Goal: Task Accomplishment & Management: Complete application form

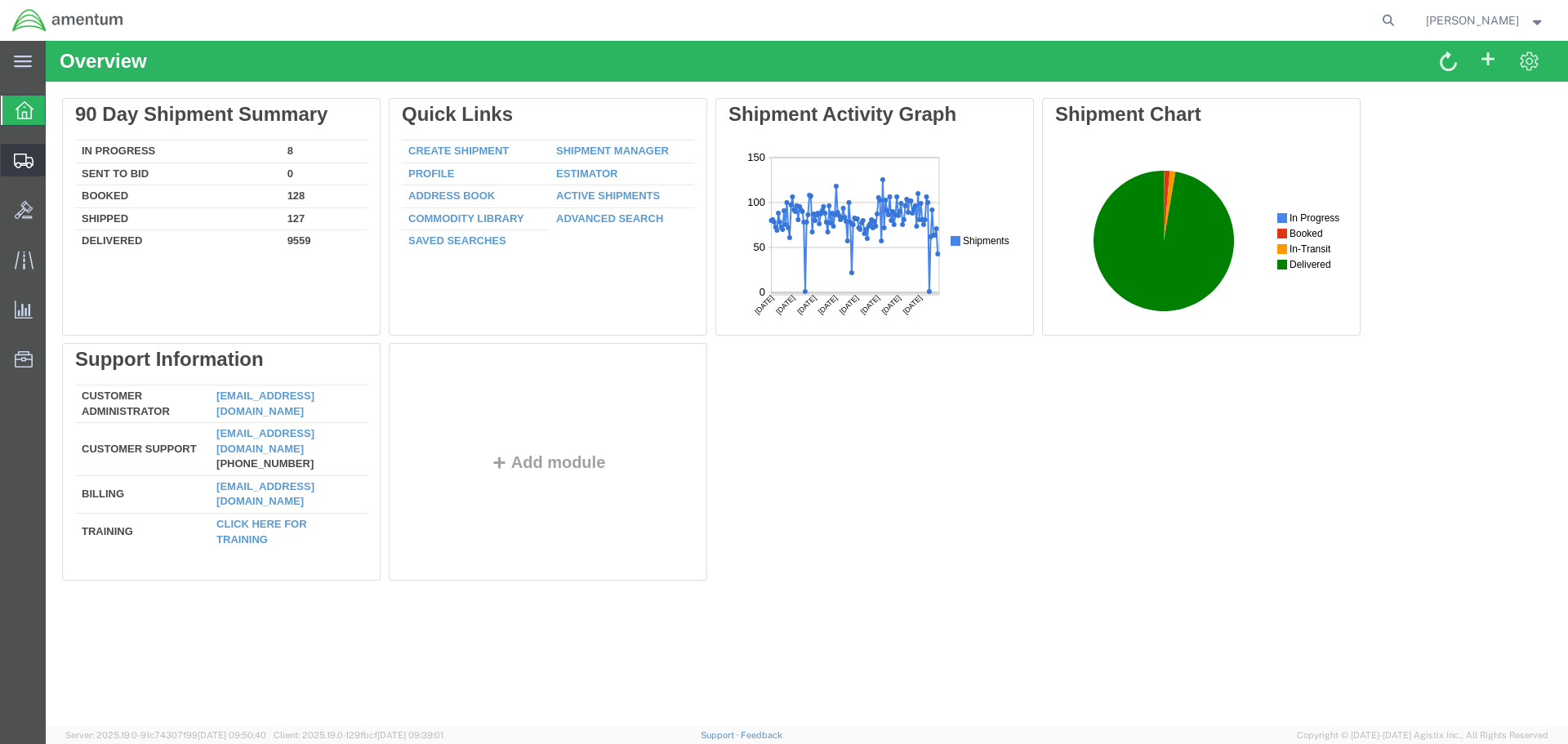
click at [0, 0] on span "Create Shipment" at bounding box center [0, 0] width 0 height 0
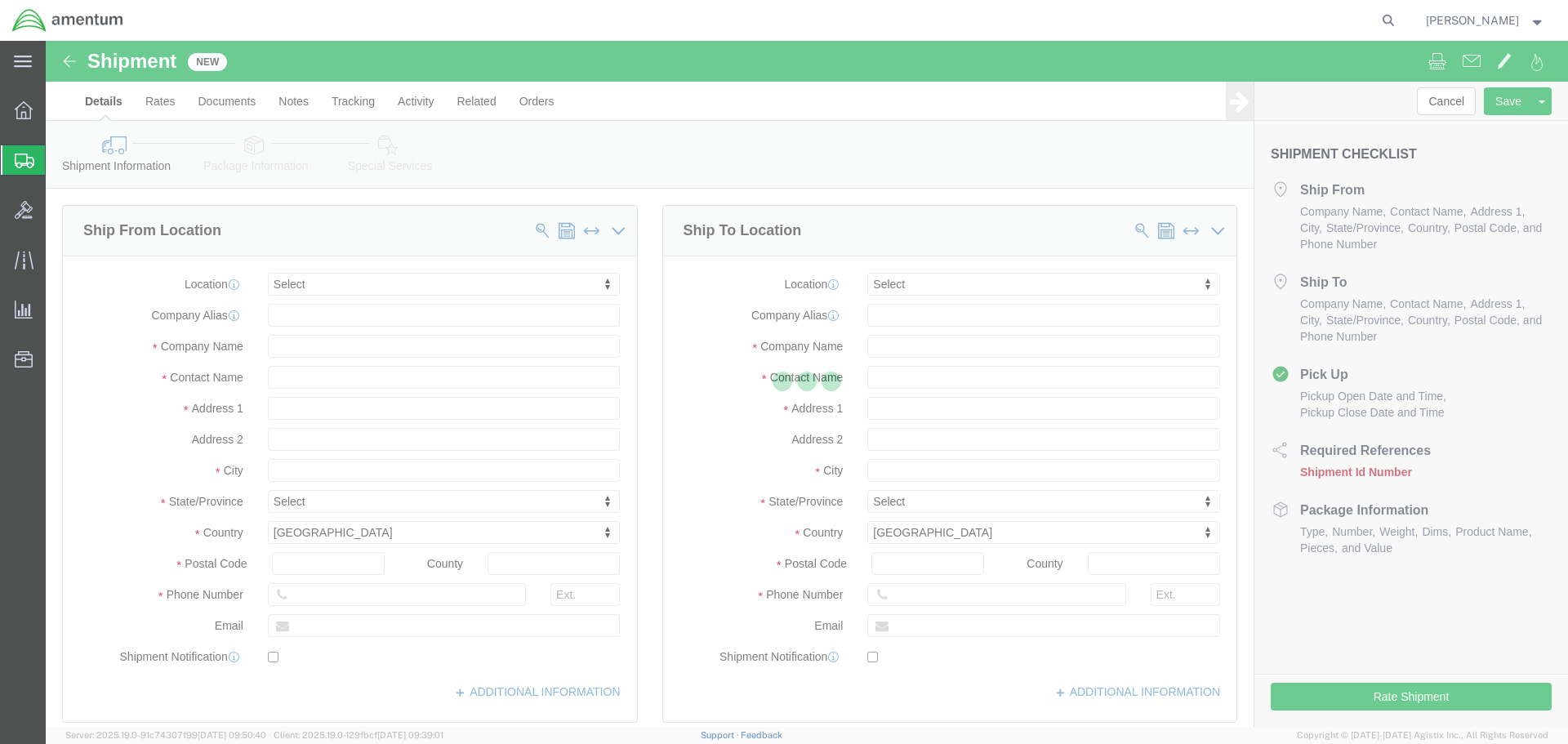
select select
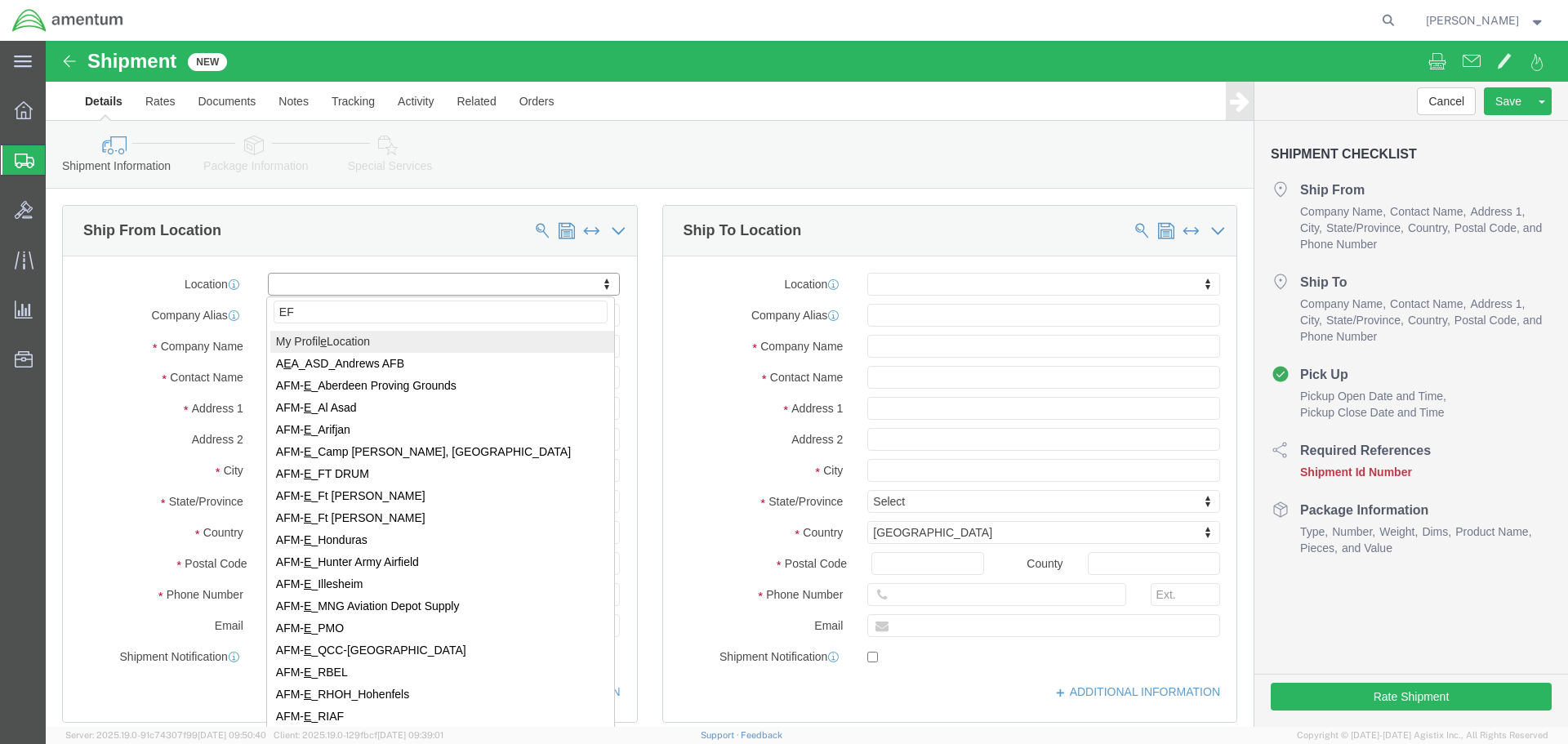
type input "EFO"
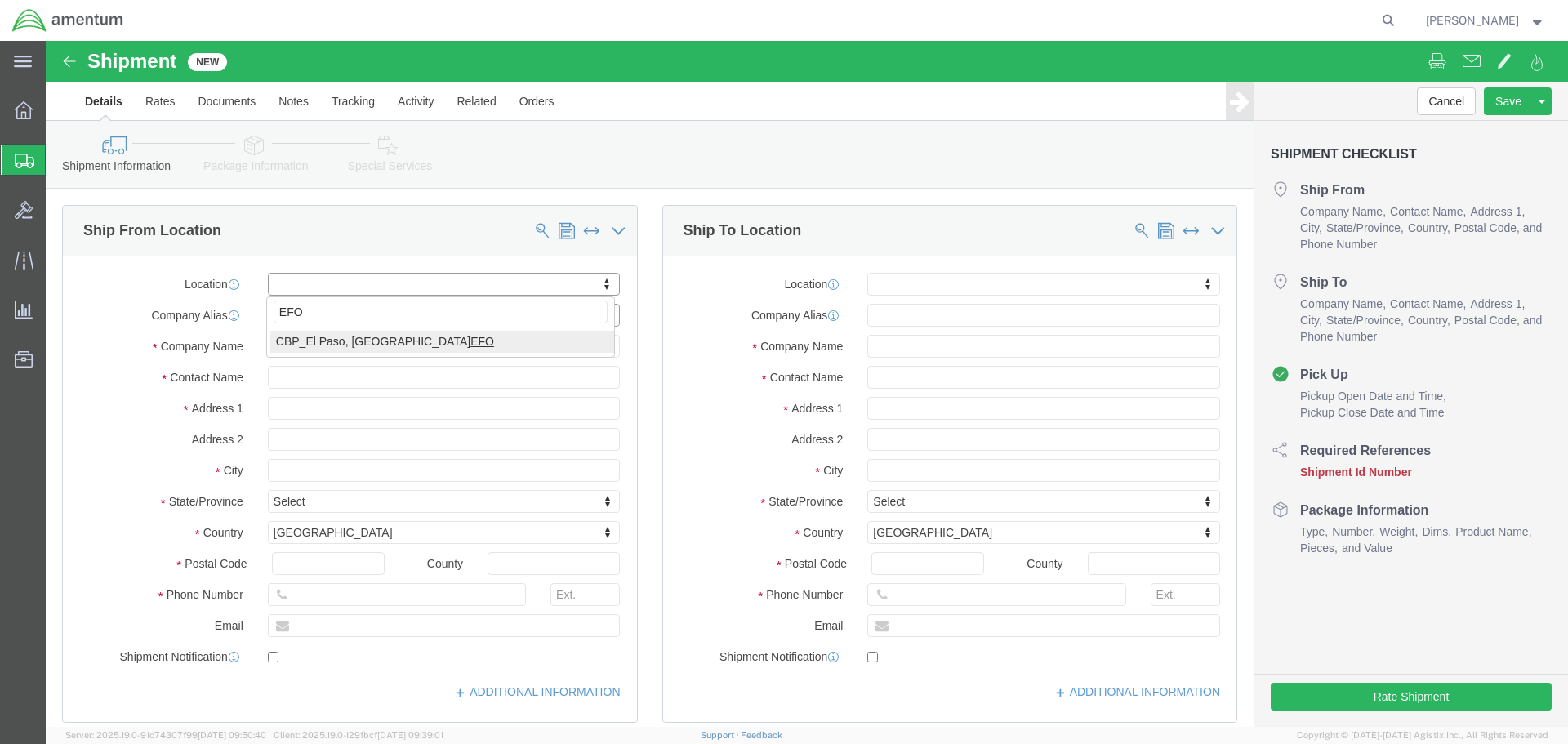
select select "49831"
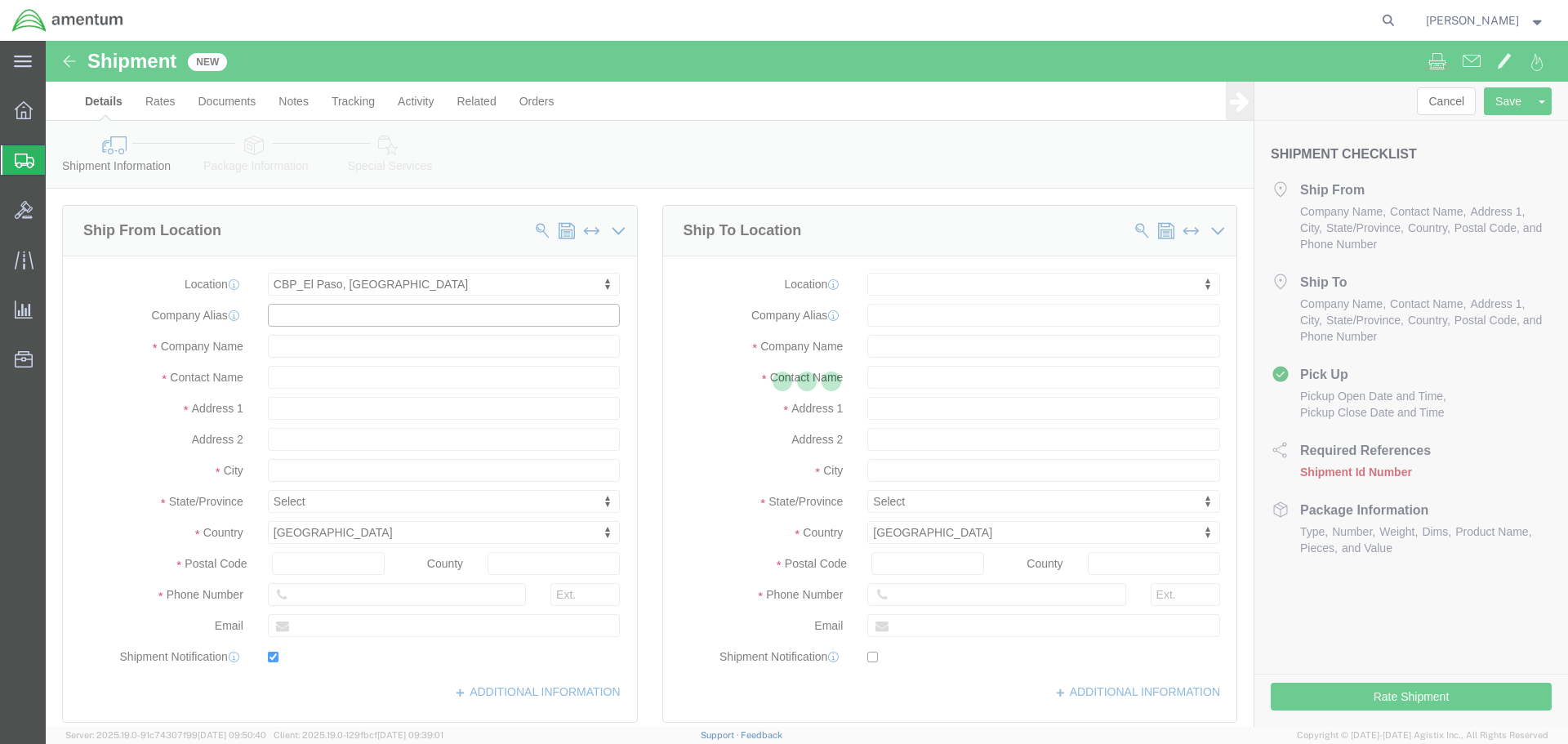
type input "[STREET_ADDRESS][PERSON_NAME]"
type input "79906"
type input "[PHONE_NUMBER]"
type input "[PERSON_NAME][EMAIL_ADDRESS][PERSON_NAME][DOMAIN_NAME]"
checkbox input "true"
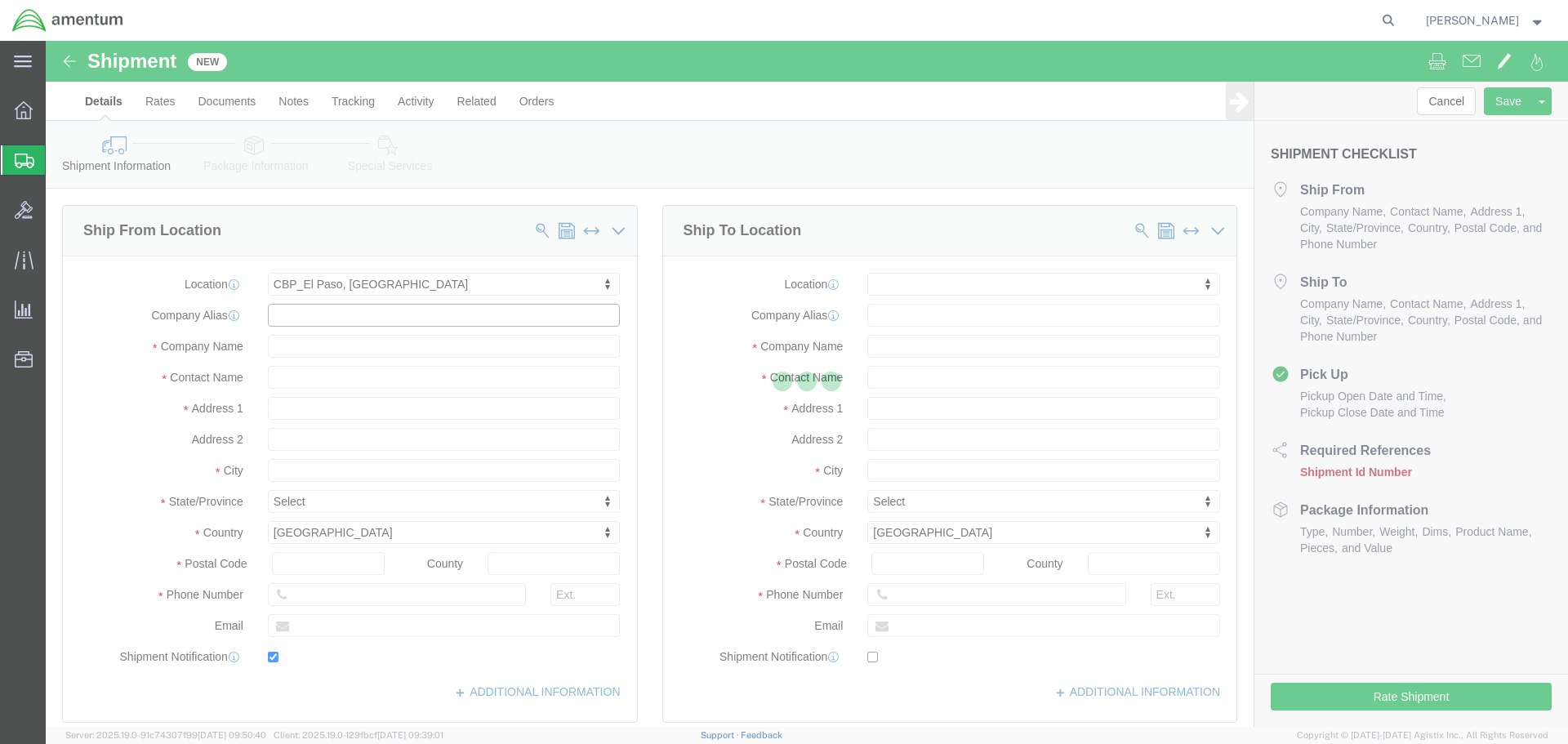
type input "Amentum Services, Inc"
type input "[PERSON_NAME]"
type input "[GEOGRAPHIC_DATA]"
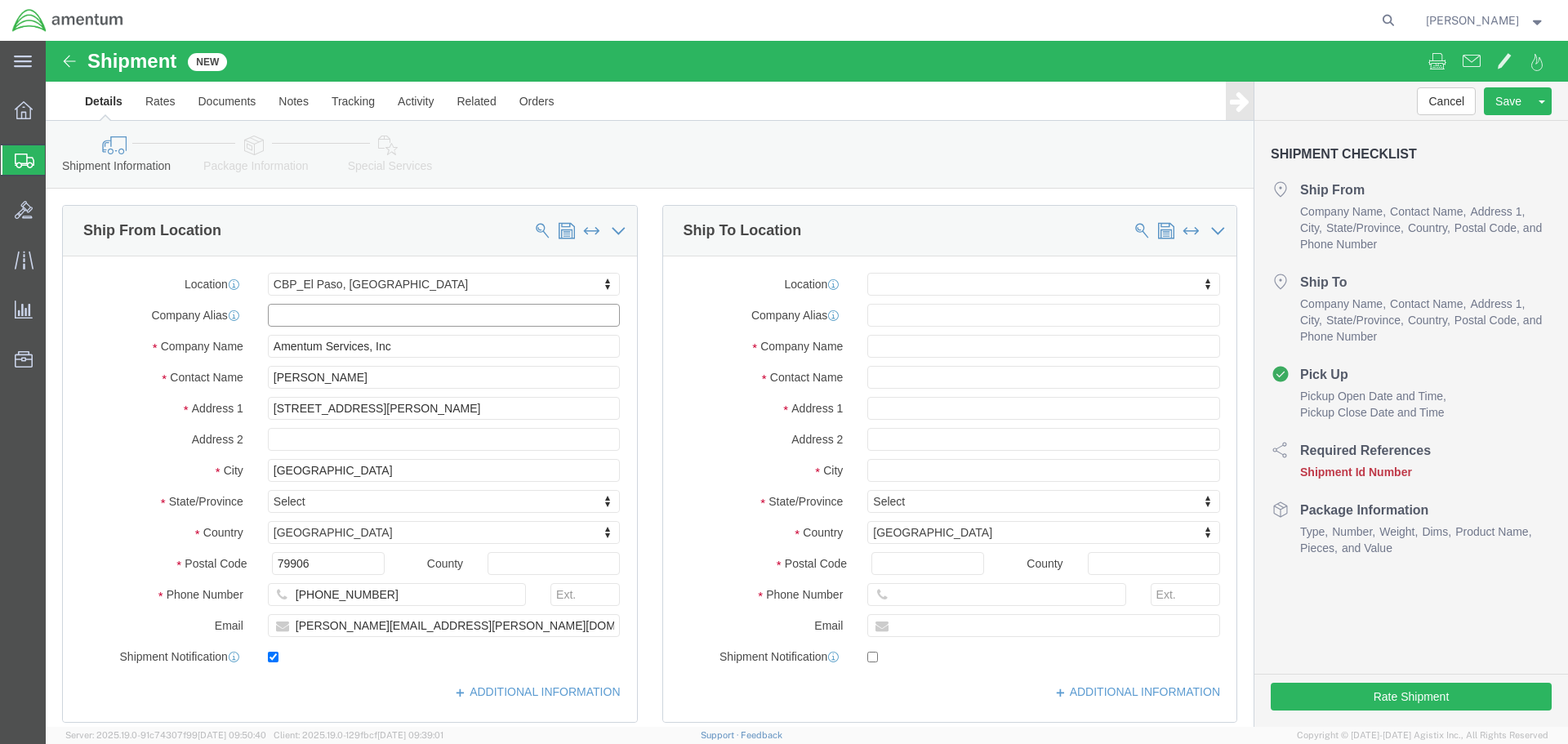
select select "[GEOGRAPHIC_DATA]"
drag, startPoint x: 439, startPoint y: 588, endPoint x: 152, endPoint y: 603, distance: 287.4
click div "Location [GEOGRAPHIC_DATA], [GEOGRAPHIC_DATA] My Profile Location [PHONE_NUMBER…"
paste input "[PERSON_NAME].[PERSON_NAME]@associates."
type input "[PERSON_NAME][EMAIL_ADDRESS][PERSON_NAME][DOMAIN_NAME]"
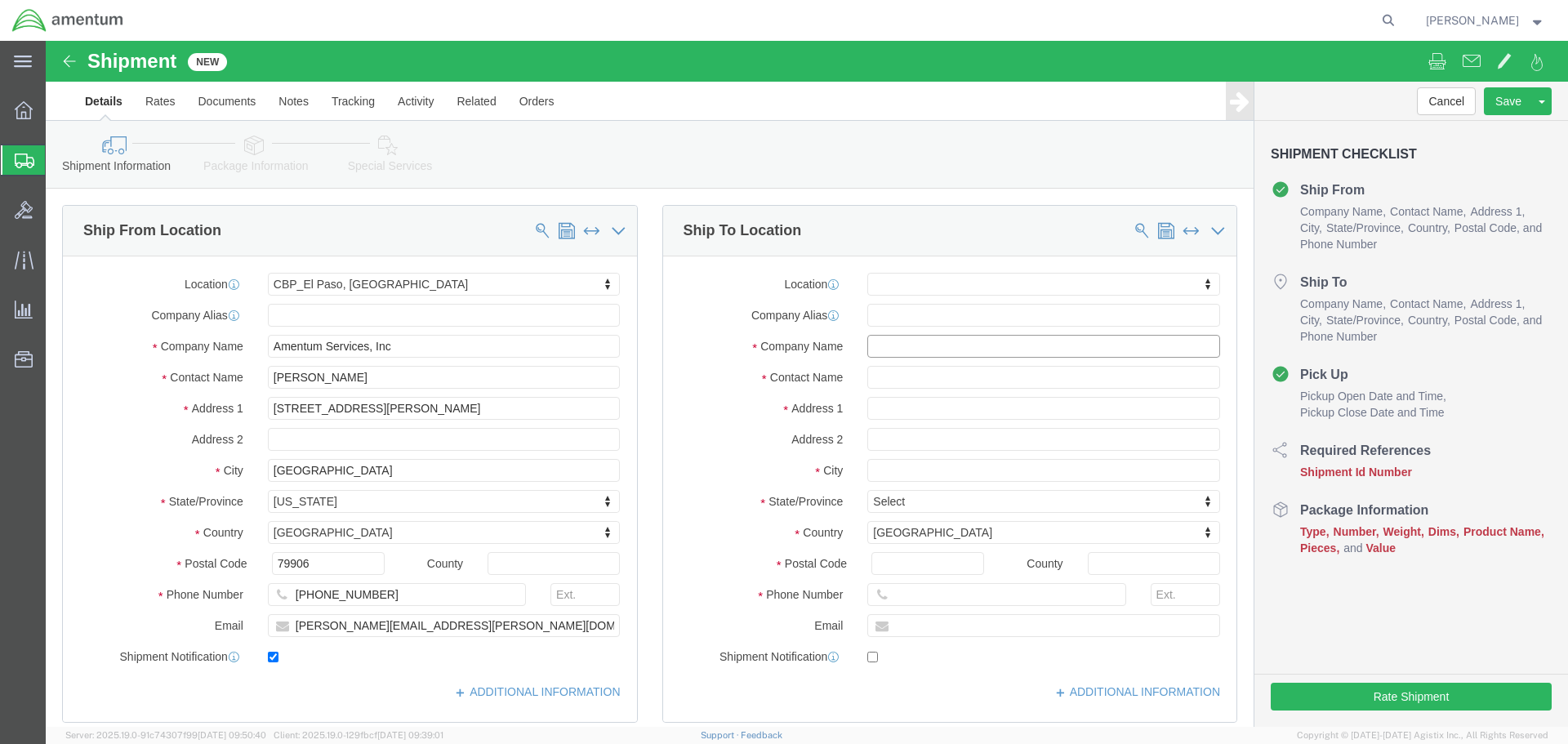
click input "text"
type input "AIRBUS H"
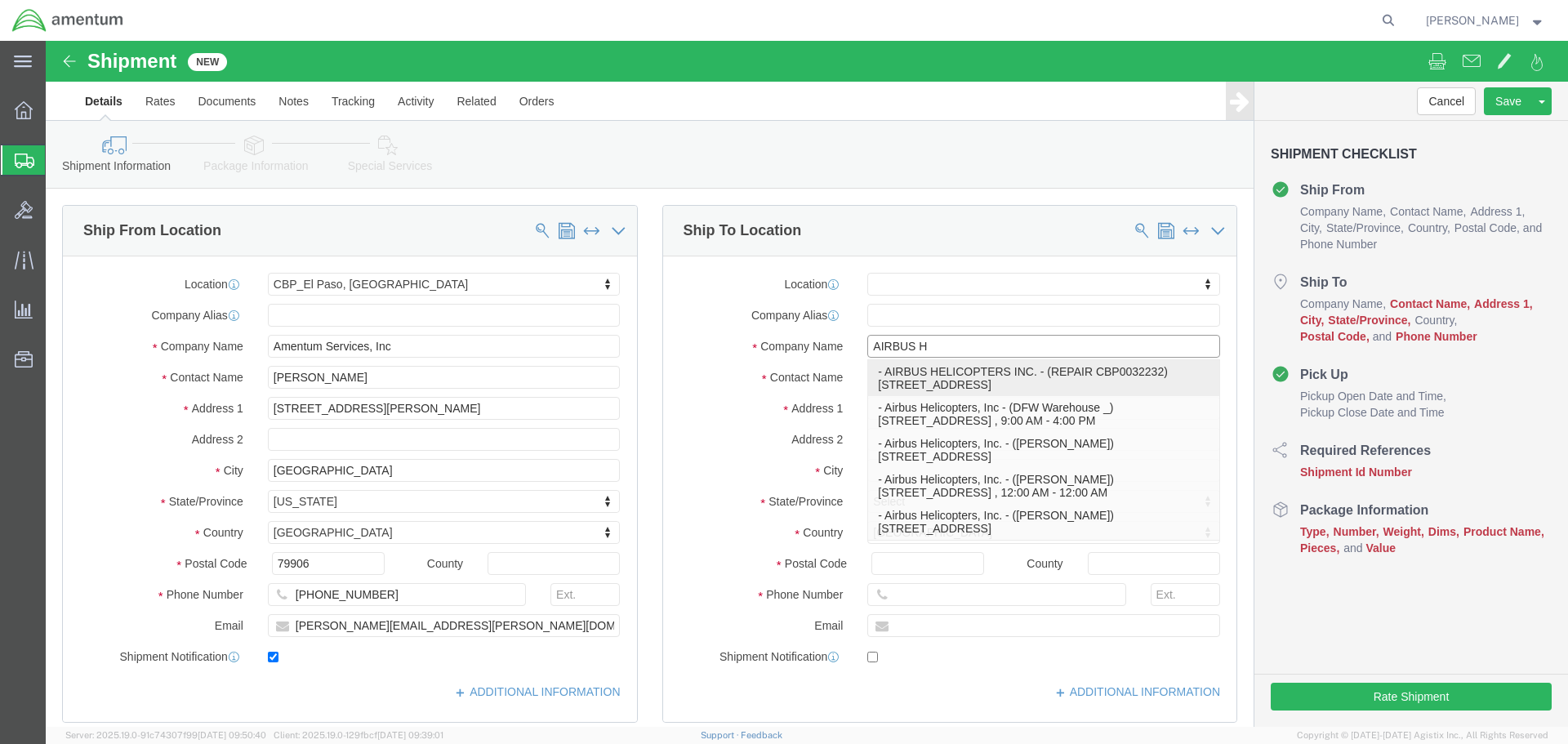
click p "- AIRBUS HELICOPTERS INC. - (REPAIR CBP0032232) [STREET_ADDRESS]"
select select
type input "[STREET_ADDRESS]"
type input "75052-7099"
type input "AIRBUS HELICOPTERS INC."
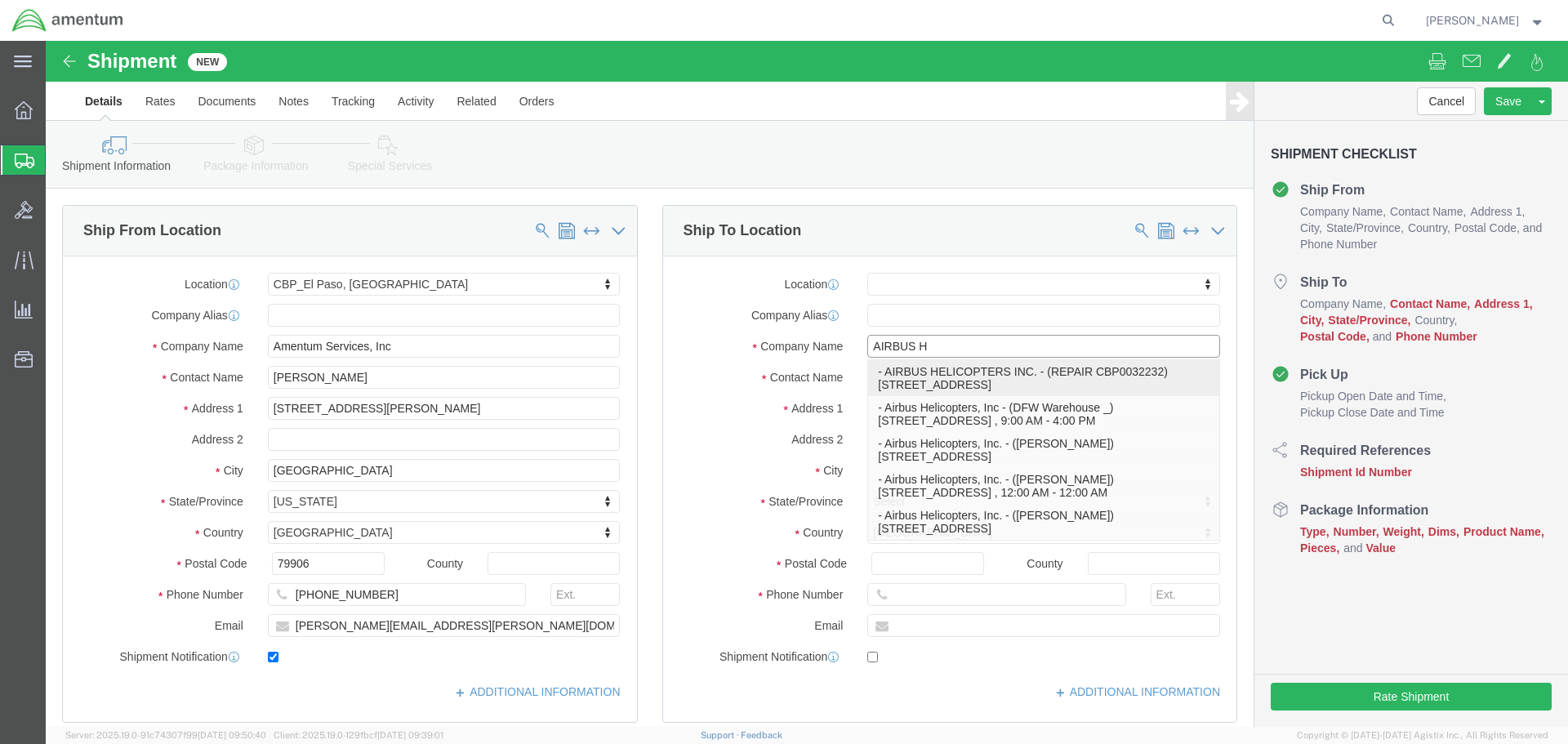
type input "REPAIR CBP0032232"
type input "GRAND PRAIRIE"
select select "[GEOGRAPHIC_DATA]"
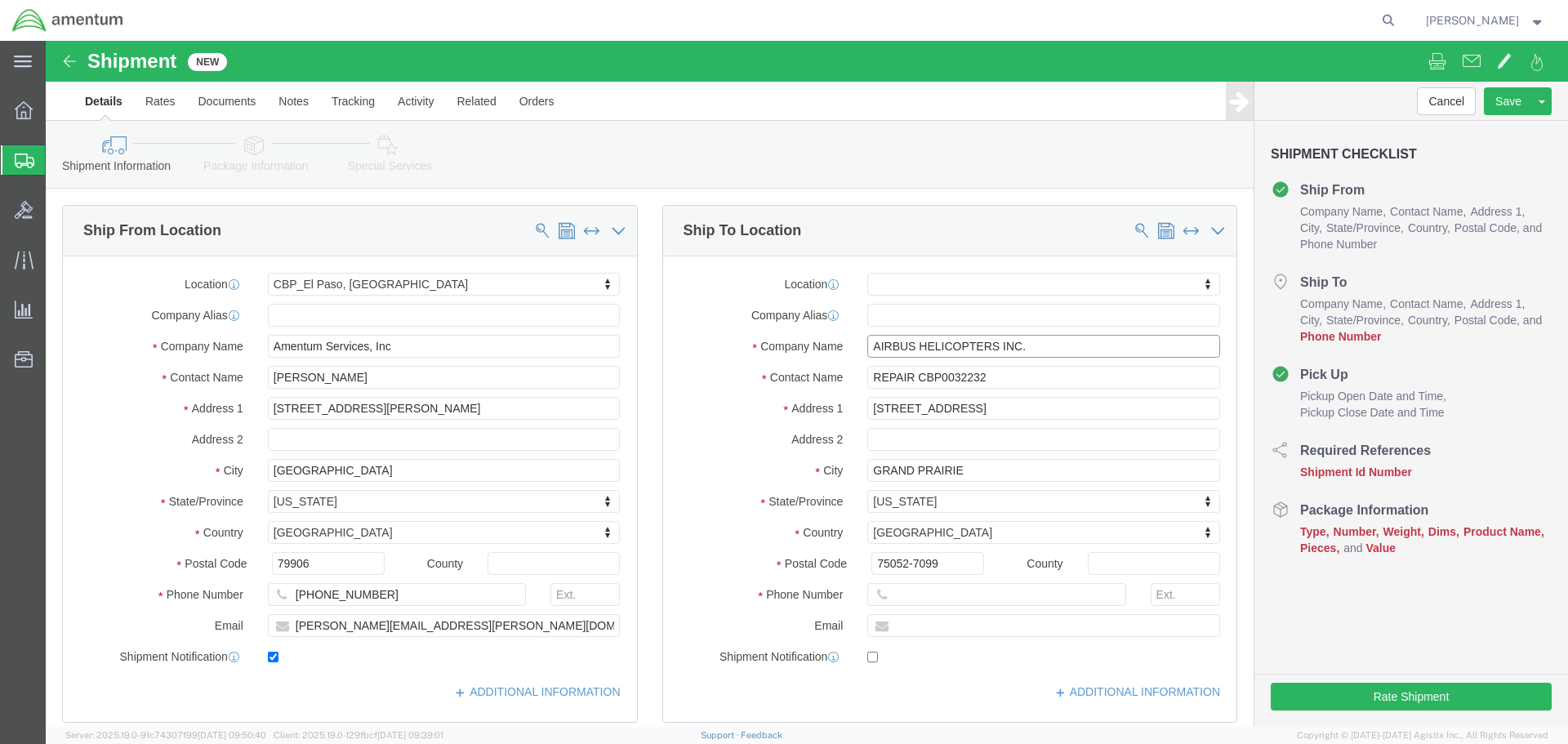
type input "AIRBUS HELICOPTERS INC."
click input "REPAIR CBP0032232"
drag, startPoint x: 954, startPoint y: 341, endPoint x: 867, endPoint y: 340, distance: 87.0
click input "REPAIR CBP0044216"
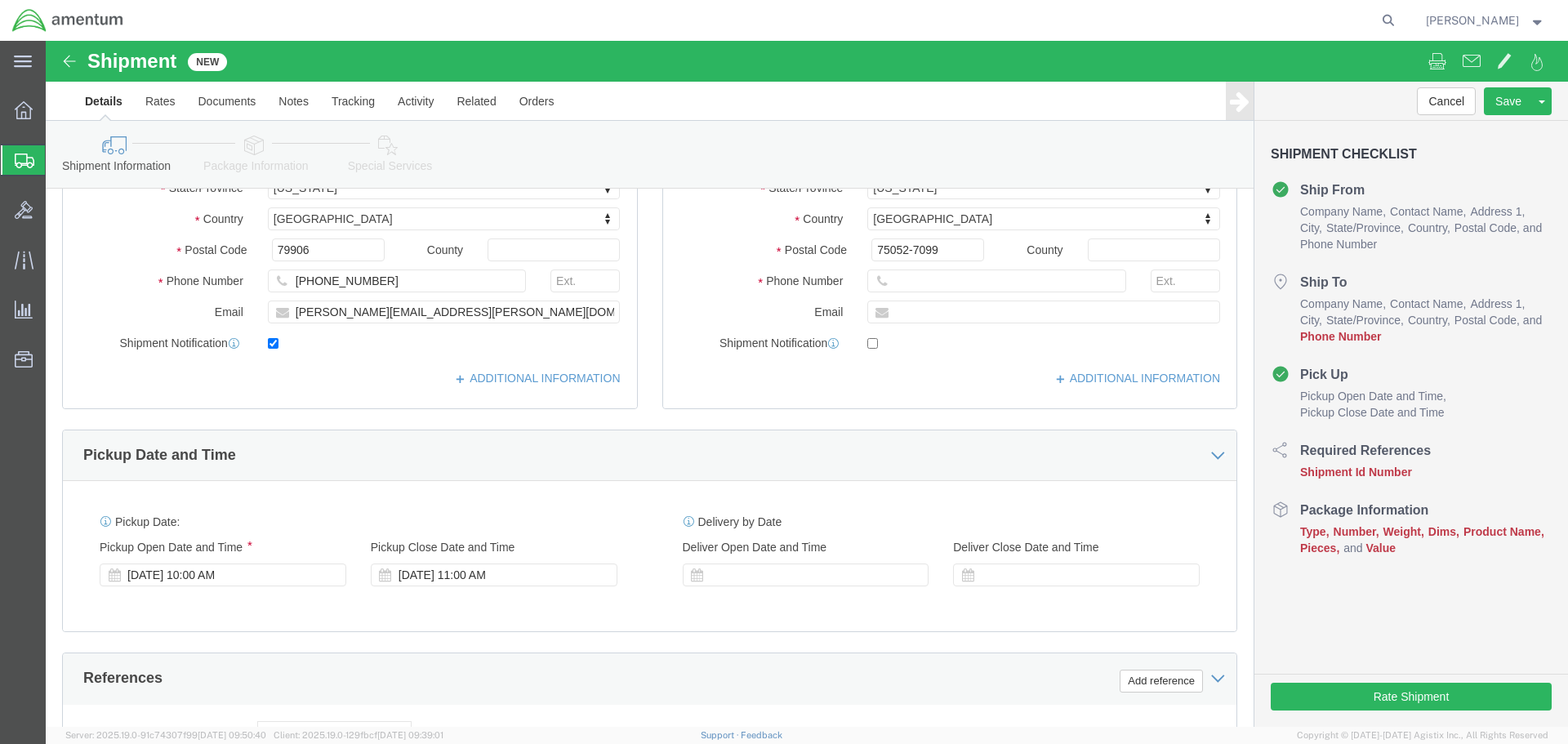
scroll to position [572, 0]
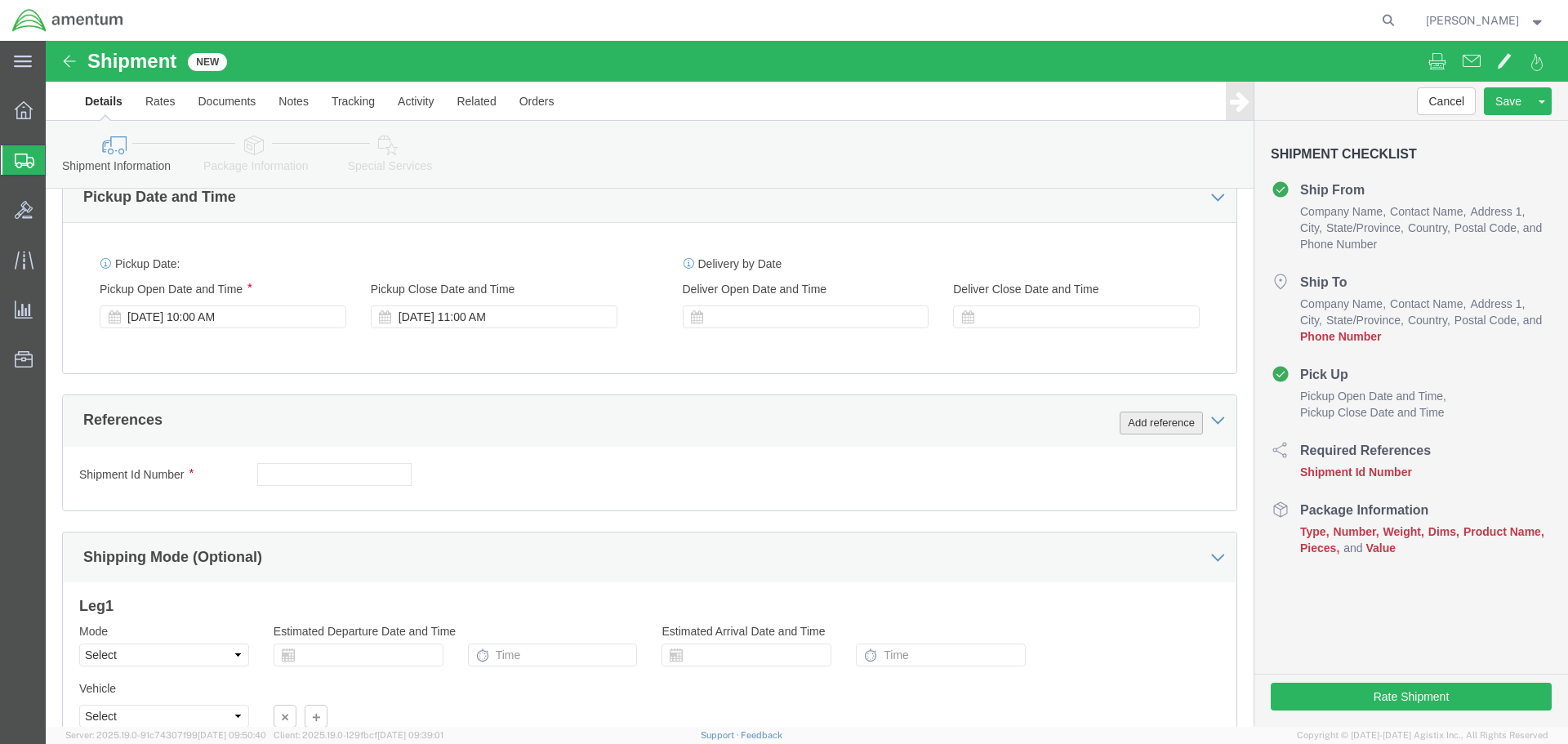
type input "REPAIR CBP0044216"
click button "Add reference"
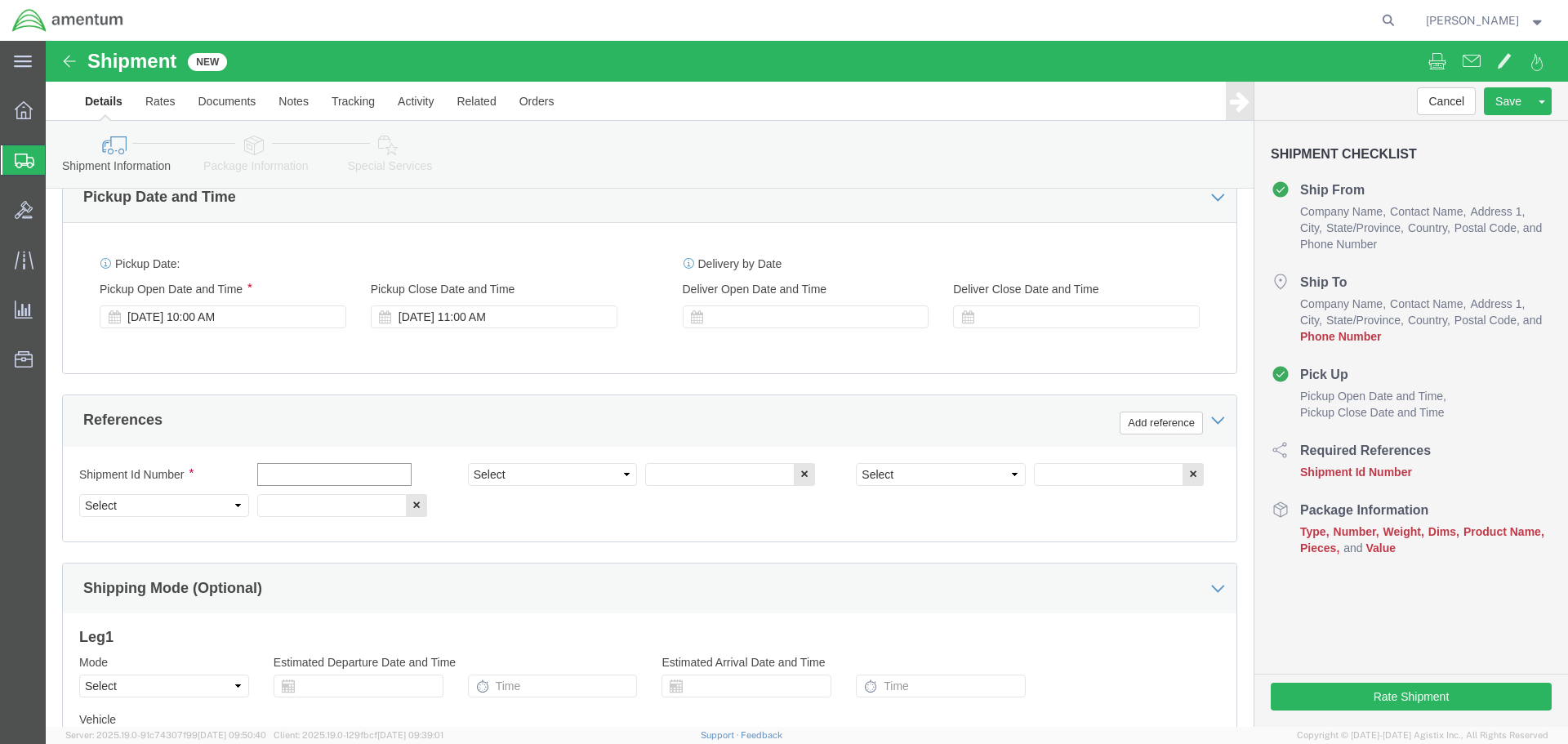
click input "text"
paste input "CBP0044216"
type input "CBP0044216"
select select "CUSTREF"
click input "text"
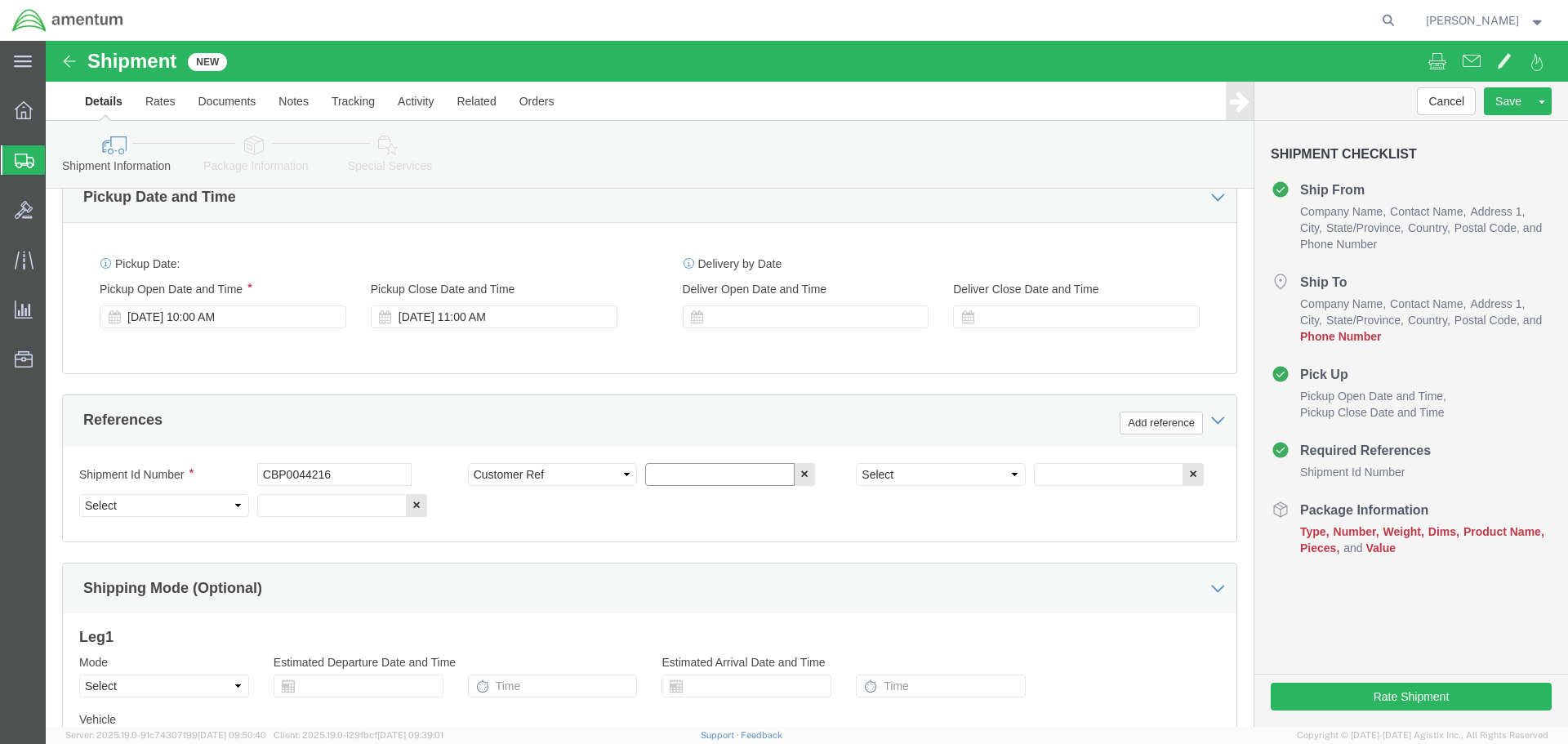
paste input "CBP0044216"
type input "CBP0044216"
select select "DEPT"
type input "CBP"
select select "PROJNUM"
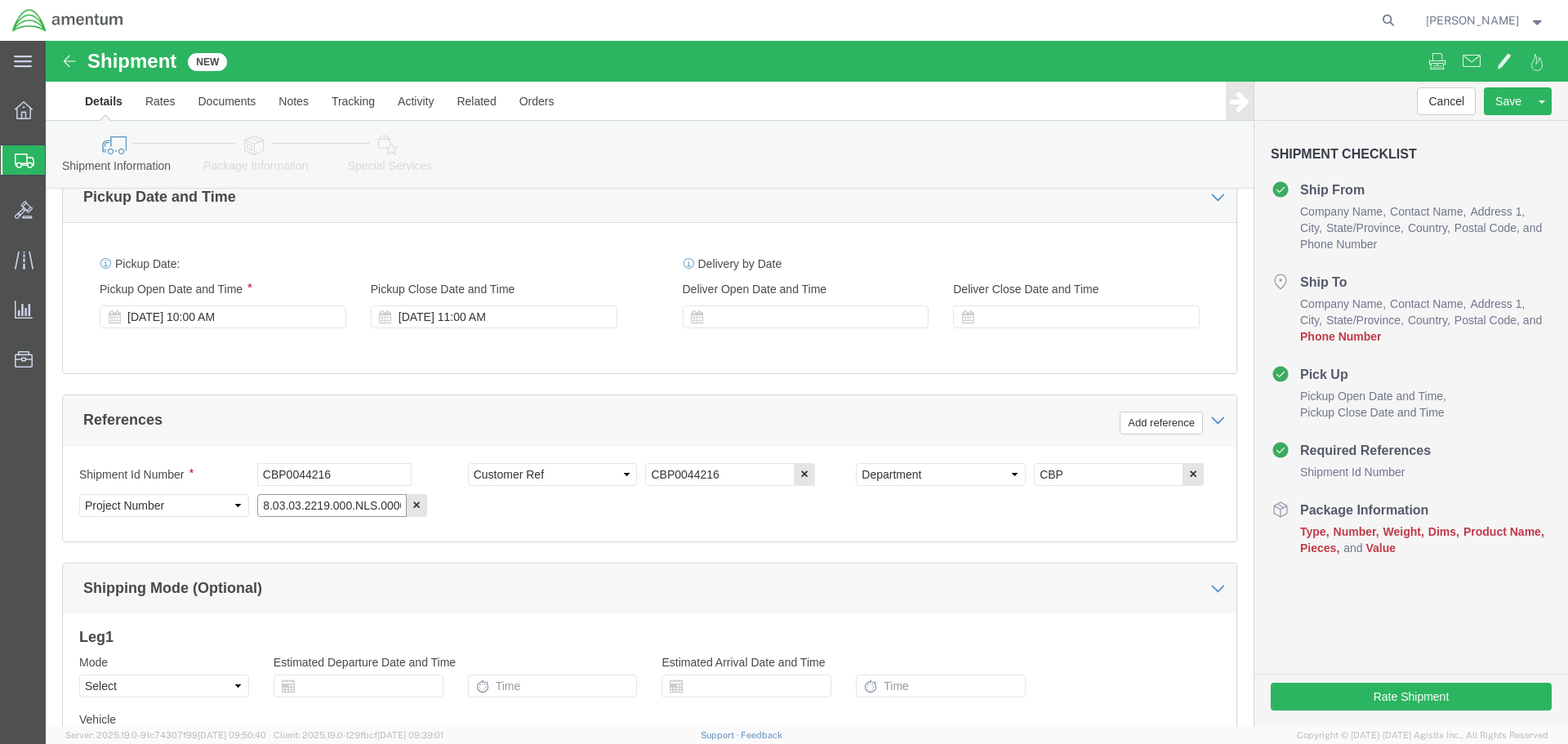
scroll to position [0, 25]
type input "6118.03.03.2219.000.NLS.0000"
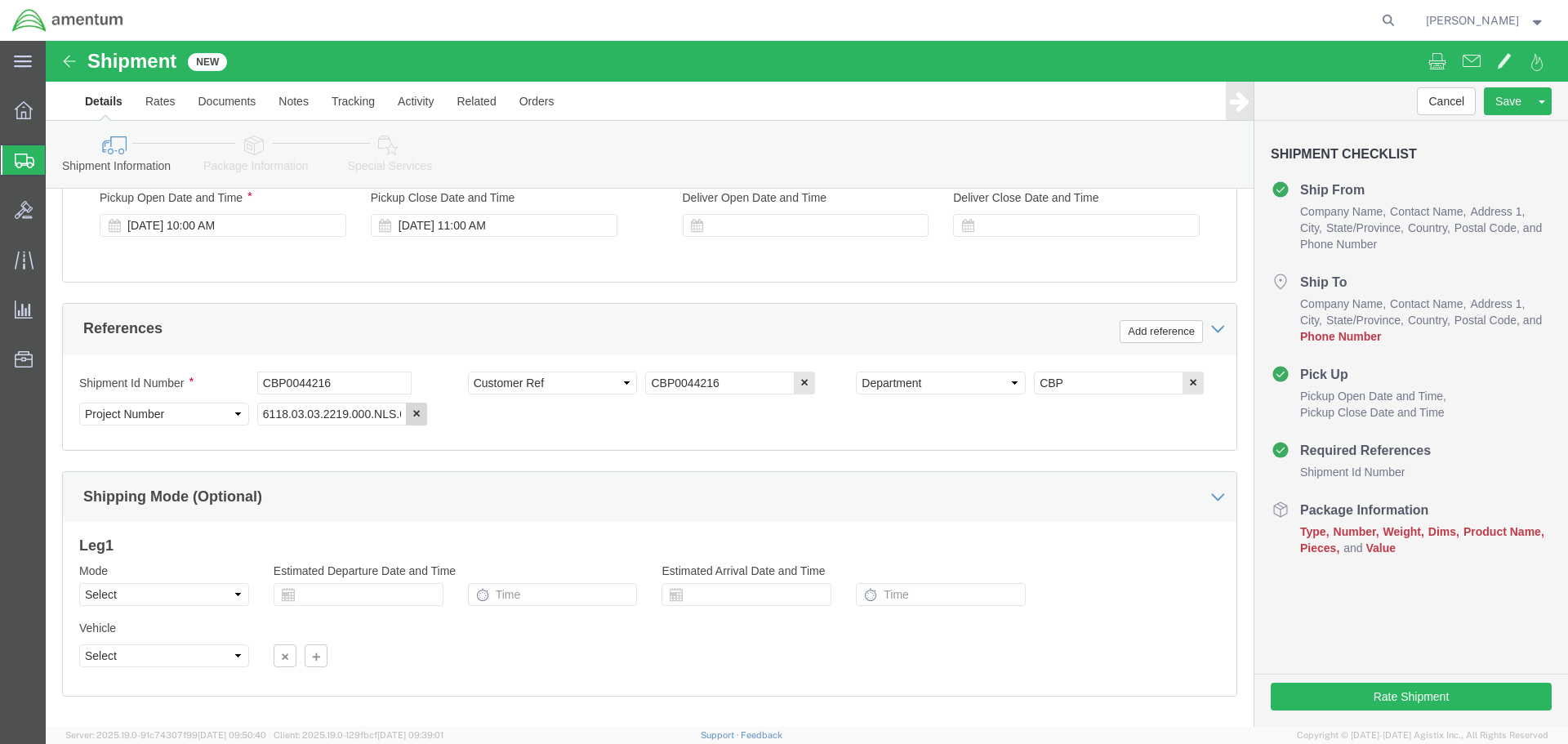
scroll to position [747, 0]
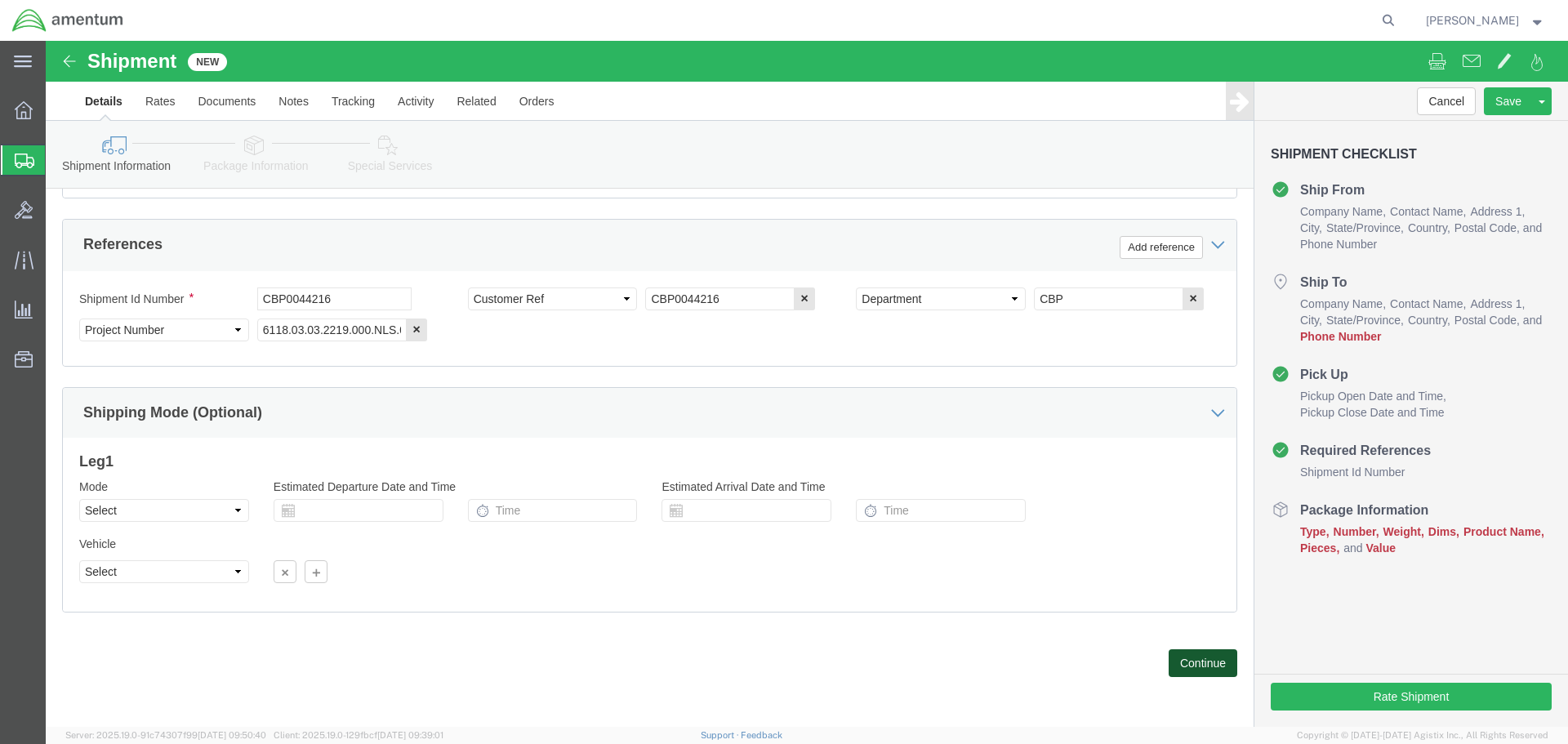
drag, startPoint x: 1165, startPoint y: 621, endPoint x: 1173, endPoint y: 620, distance: 8.1
click button "Continue"
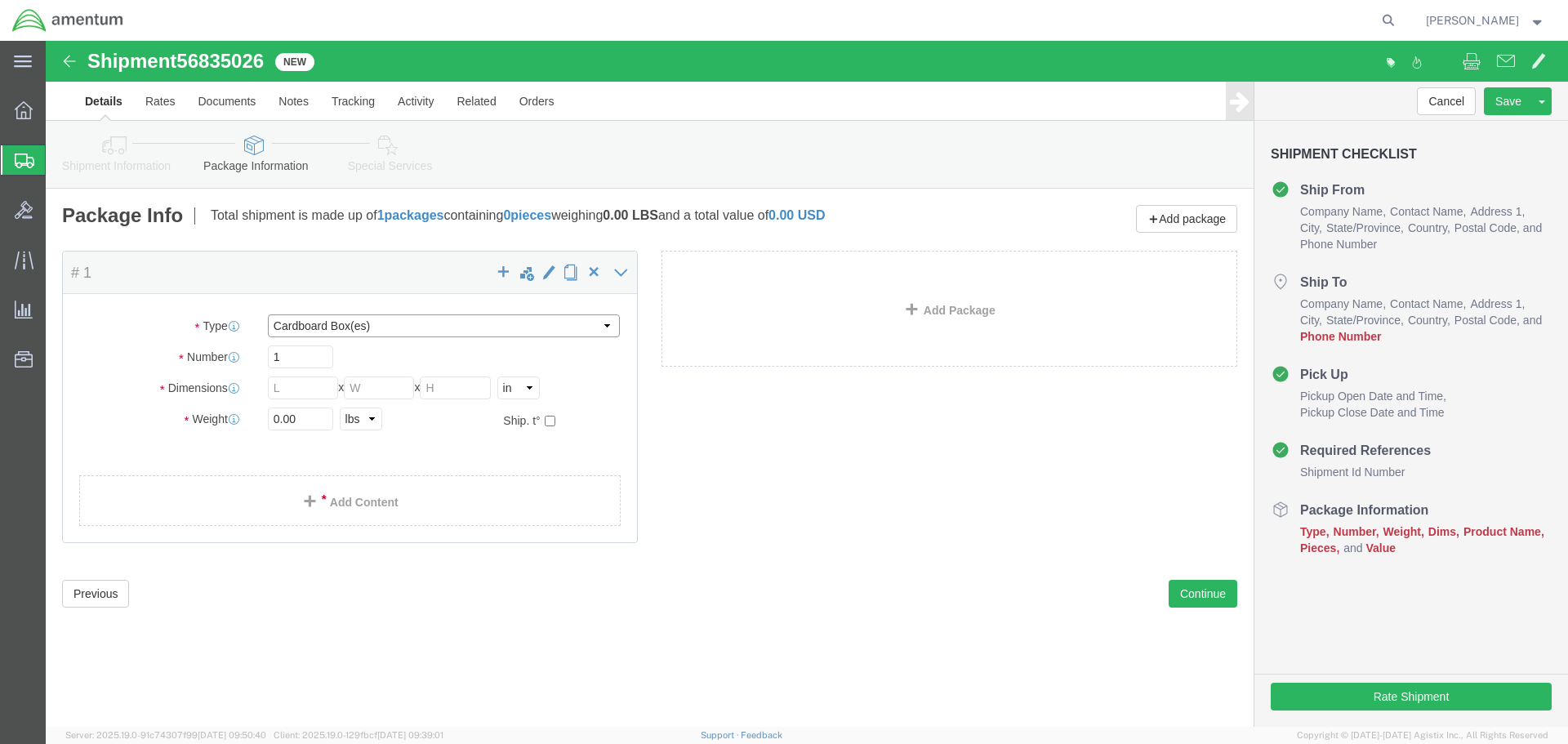
click select "Select BCK Boxes Bale(s) Basket(s) Bolt(s) Bottle(s) Buckets Bulk Bundle(s) Can…"
select select "CRAT"
click select "Select BCK Boxes Bale(s) Basket(s) Bolt(s) Bottle(s) Buckets Bulk Bundle(s) Can…"
click input "1"
type input "81"
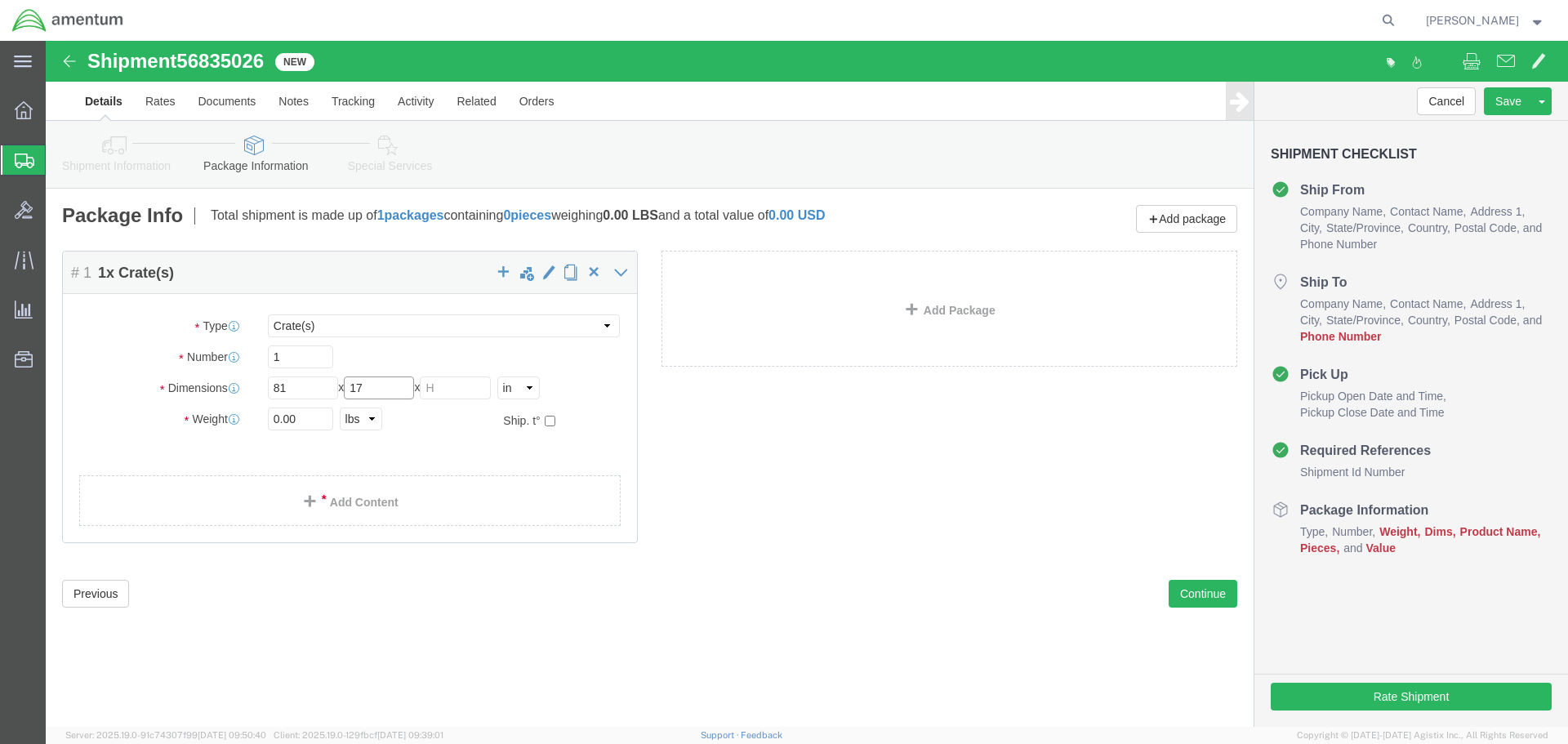
type input "17"
type input "18"
type input "93"
click link "Add Content"
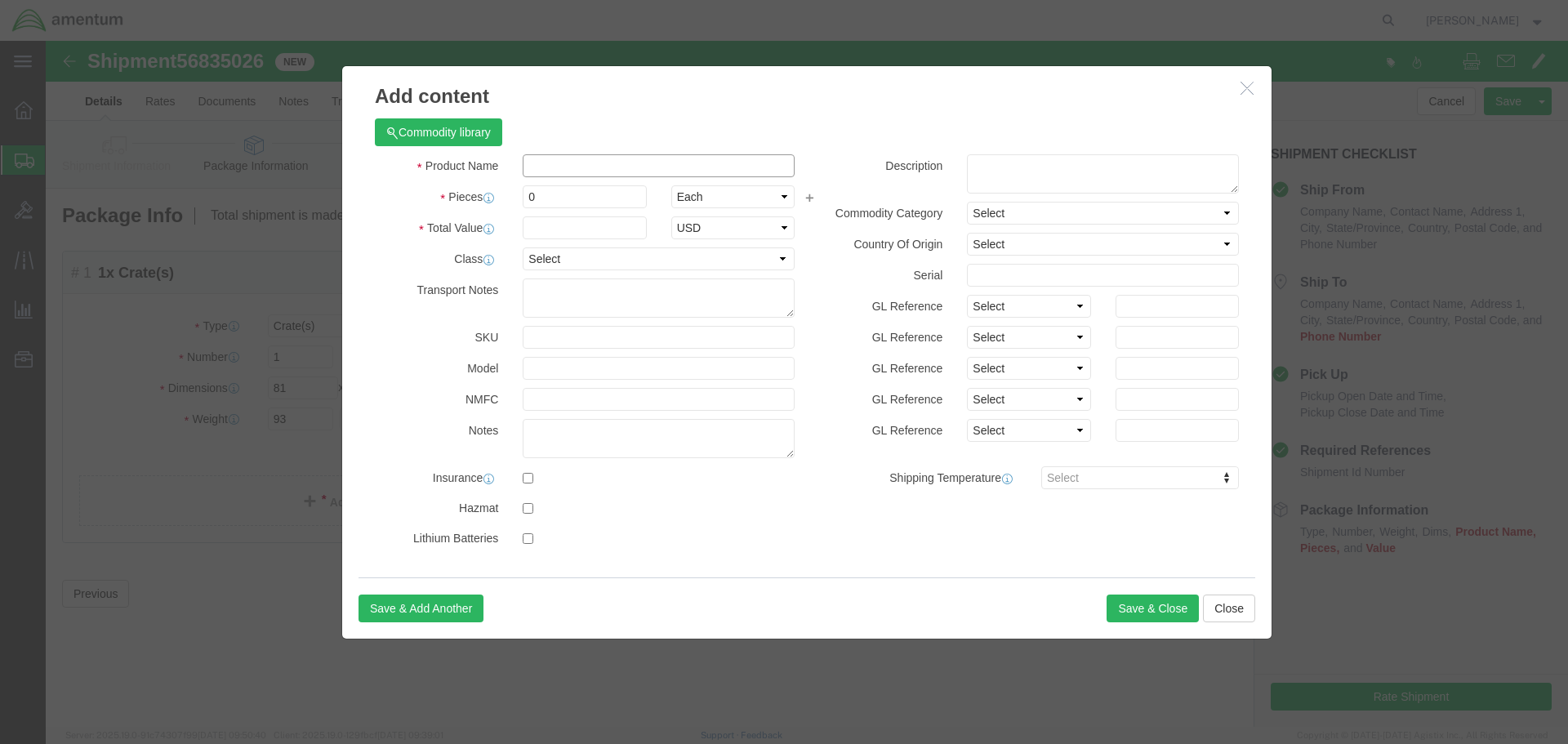
click input "text"
type input "AIRCRAFT PARTS"
type input "1"
type input "100"
select select "USD"
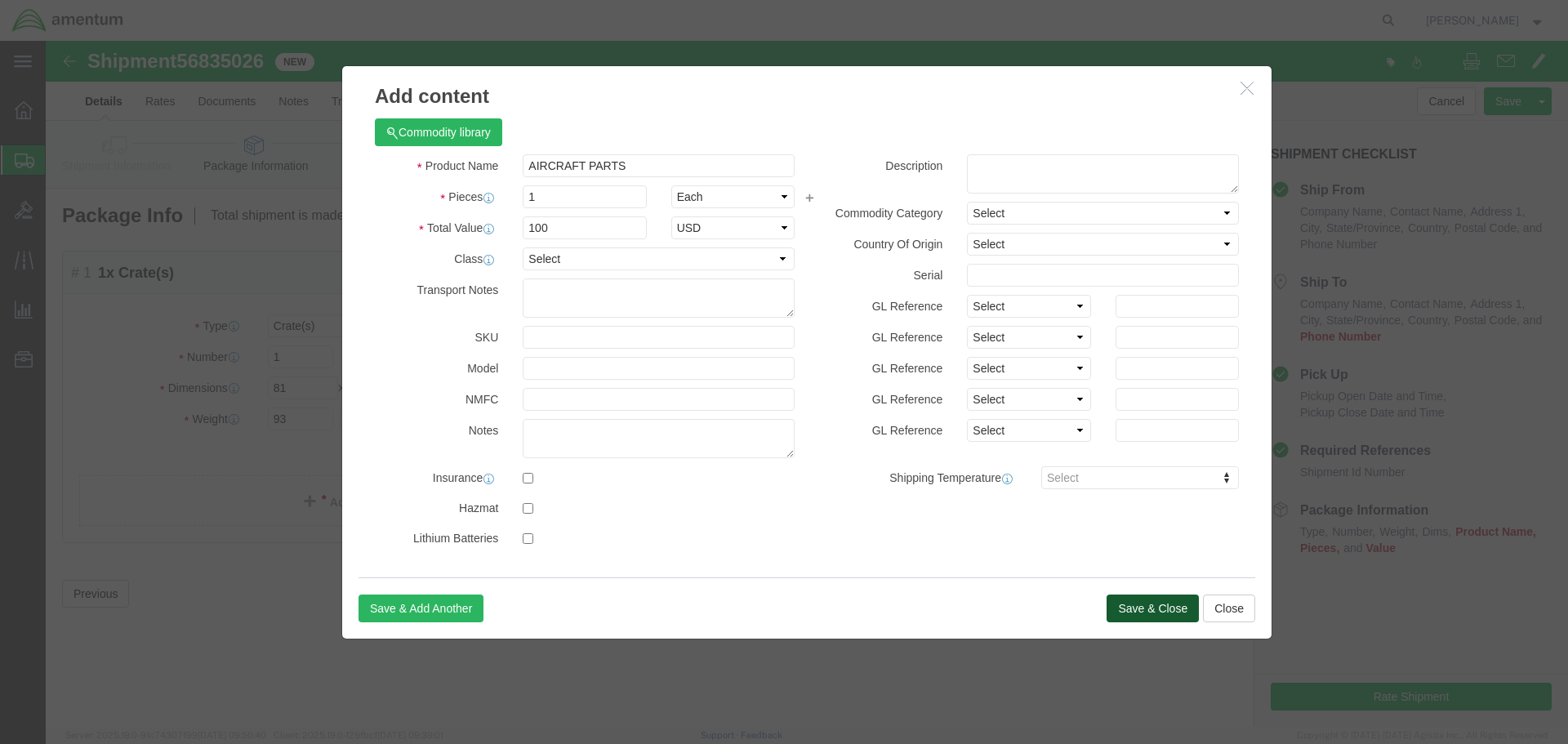
click button "Save & Close"
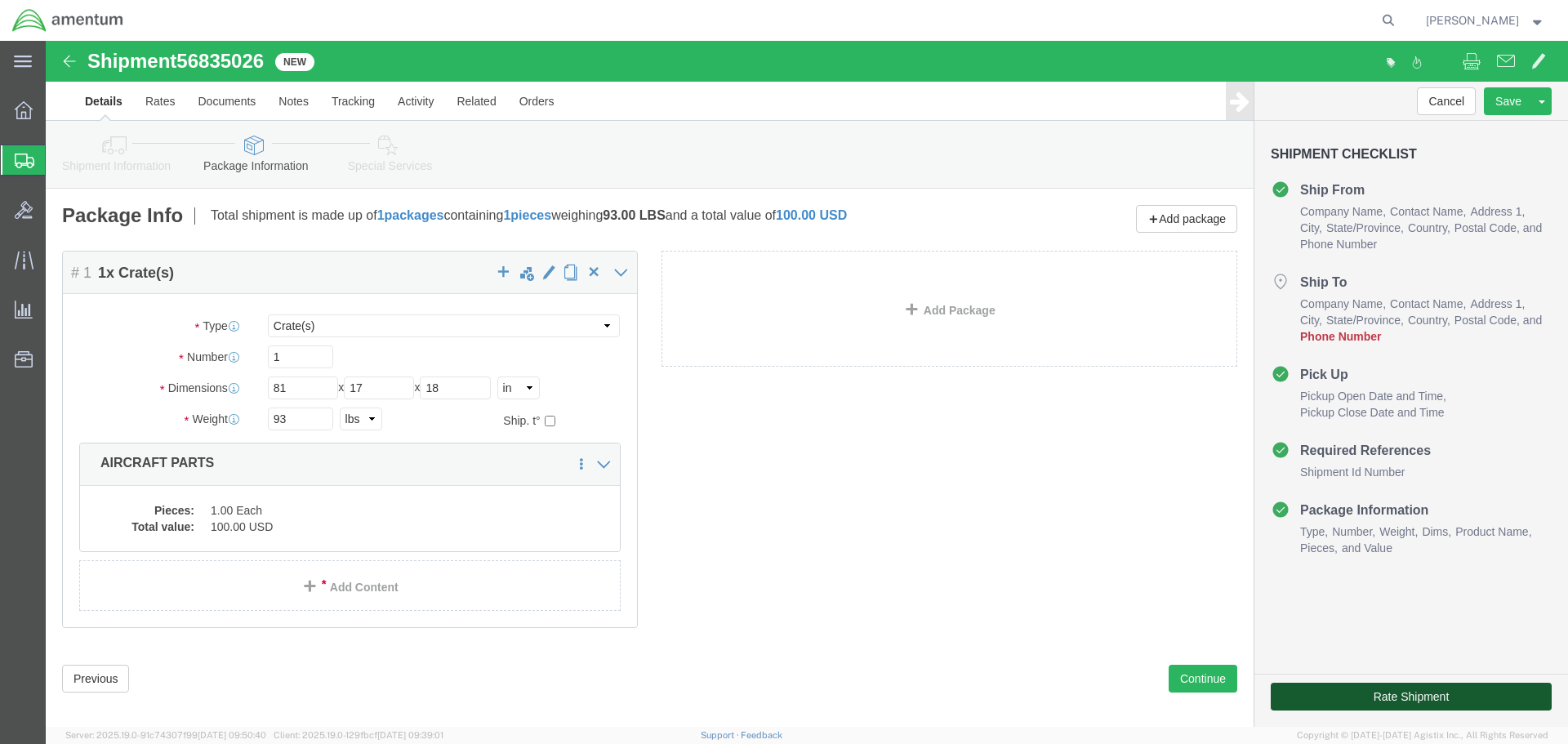
click button "Rate Shipment"
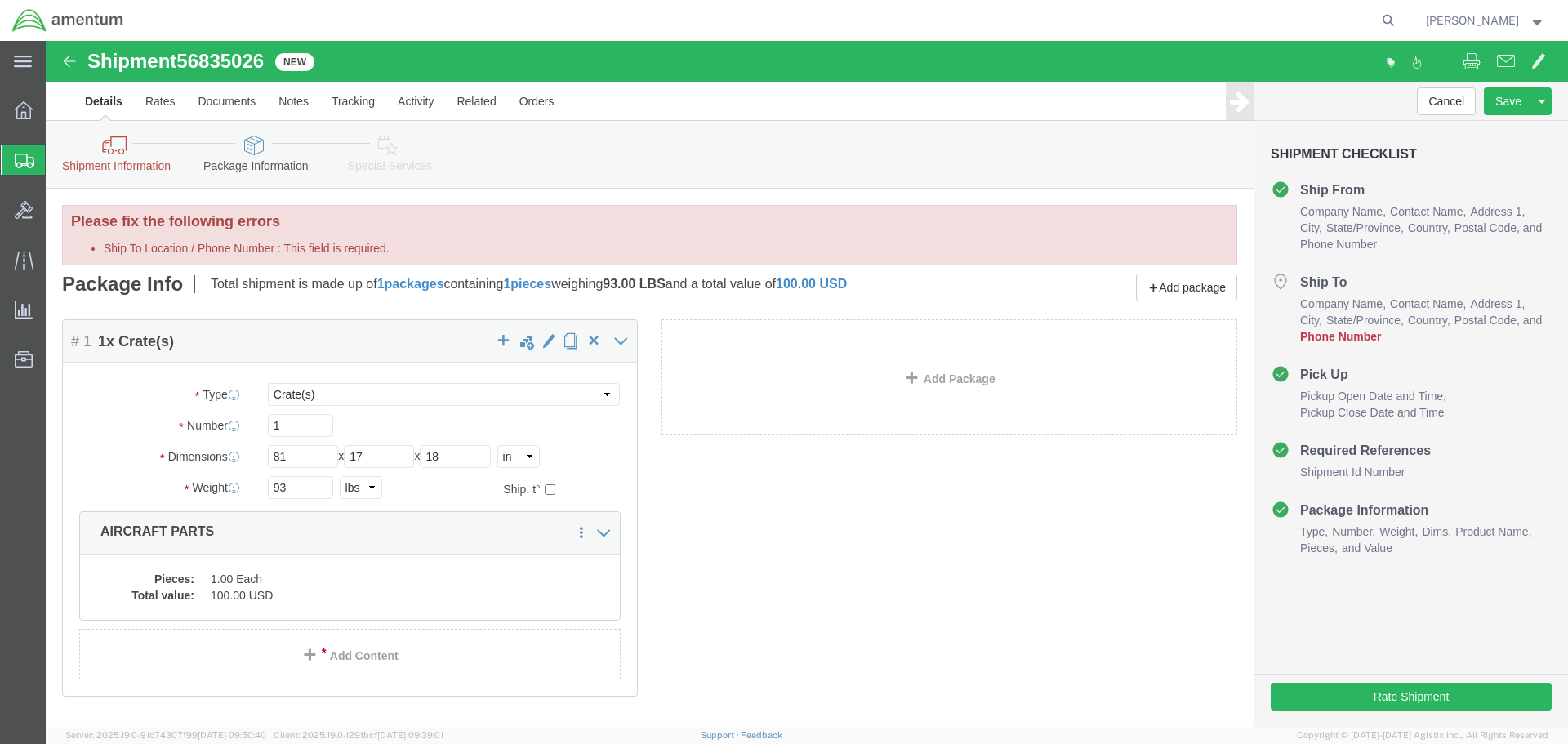
click icon
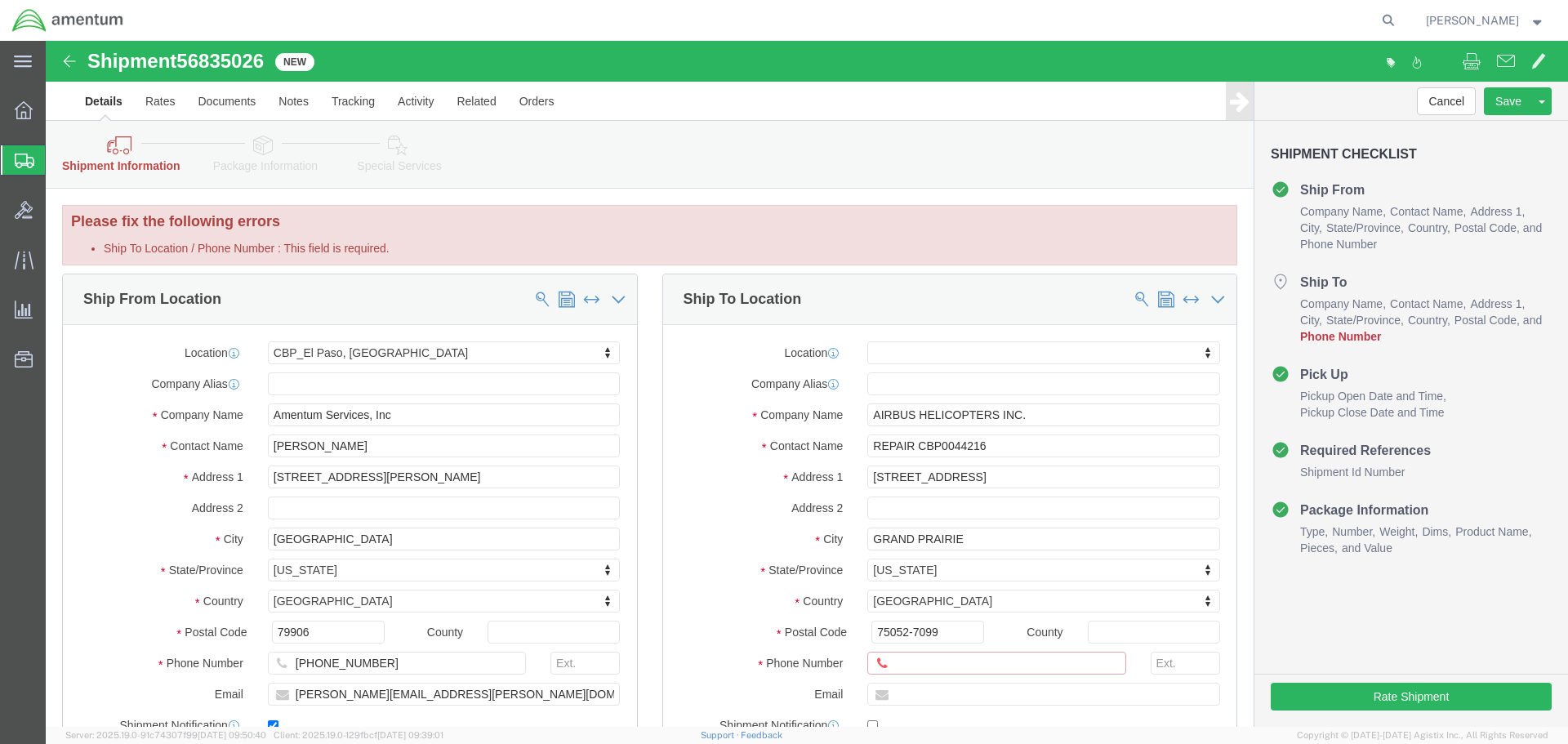
click input "Ship To Location / Phone Number : This field is required."
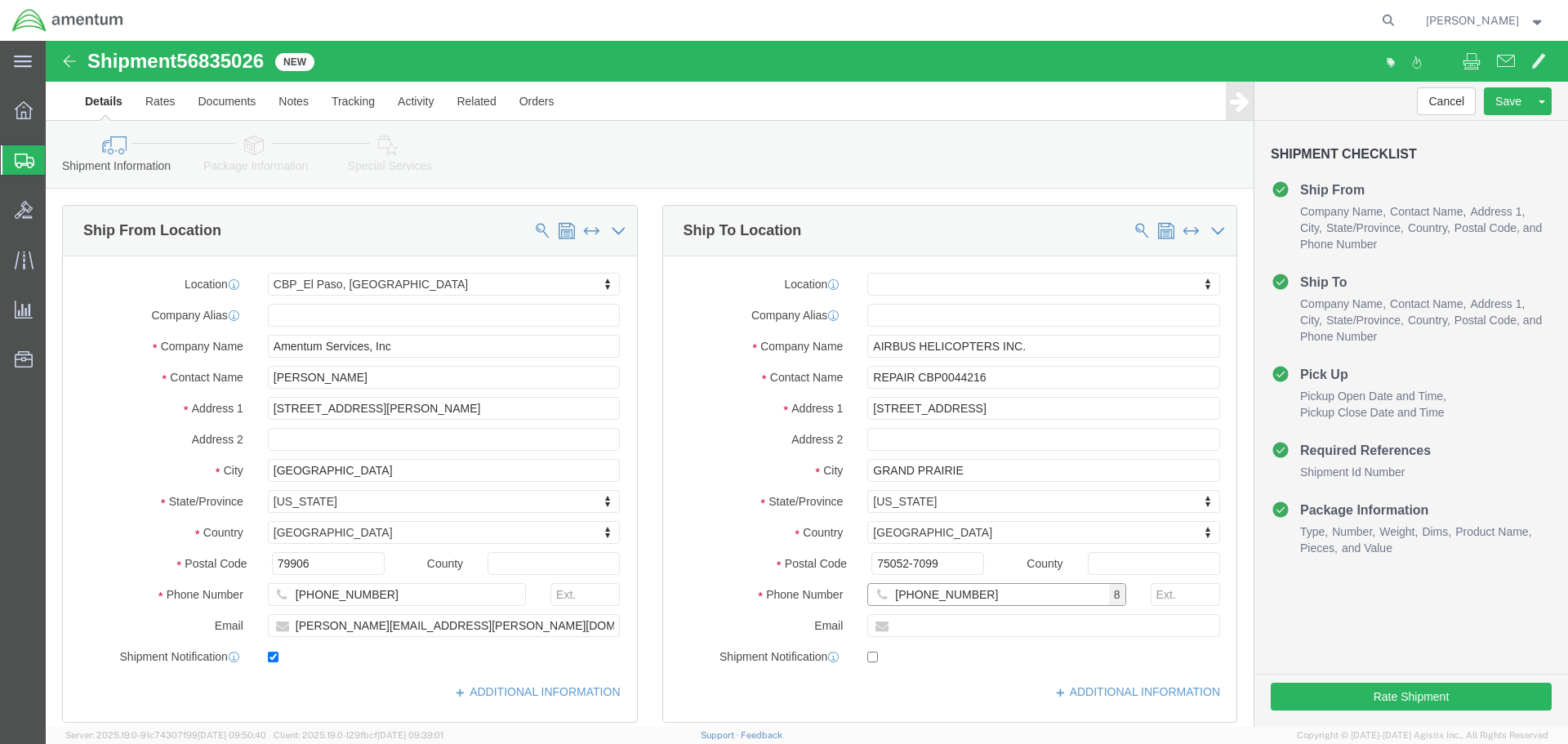
type input "[PHONE_NUMBER]"
click label "Email"
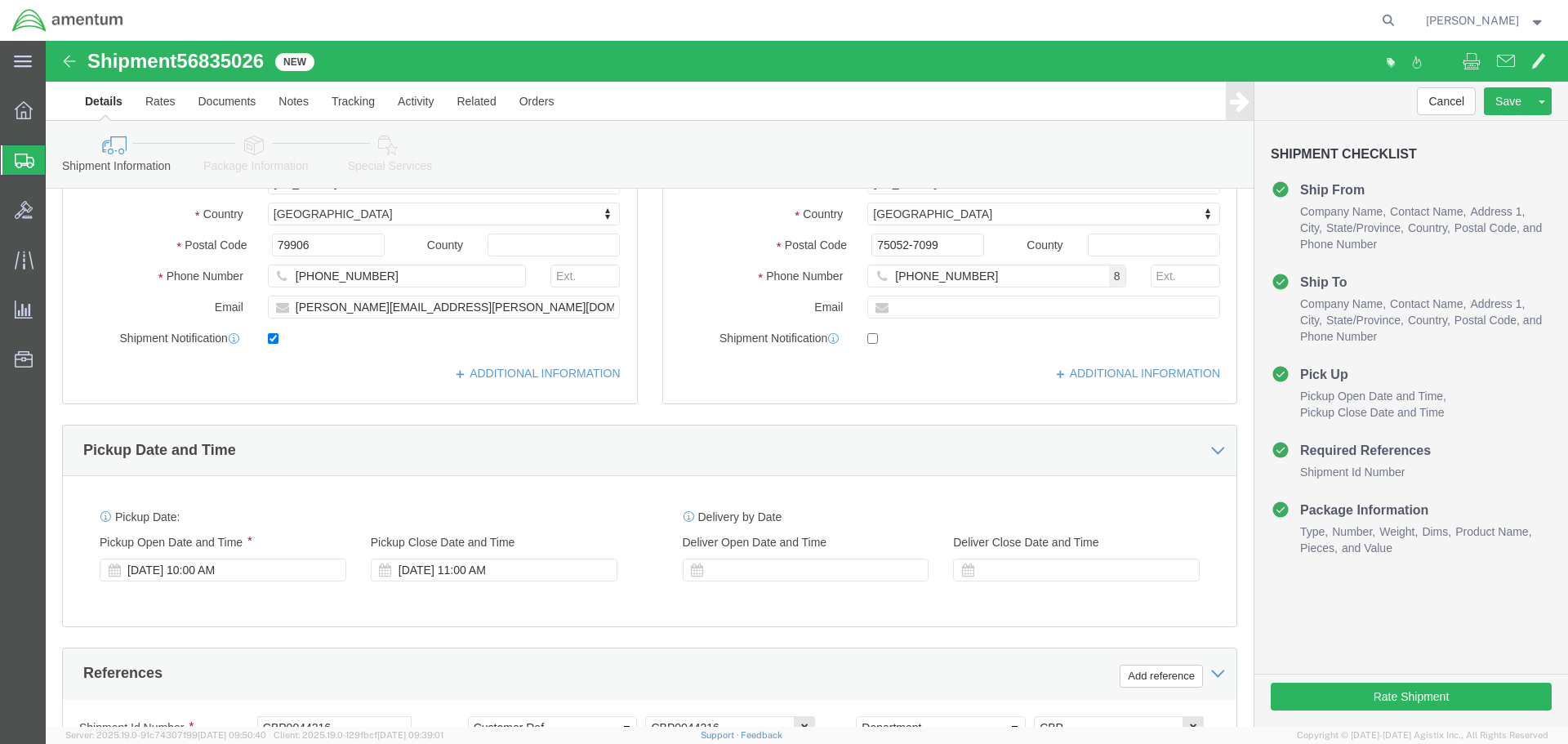
scroll to position [572, 0]
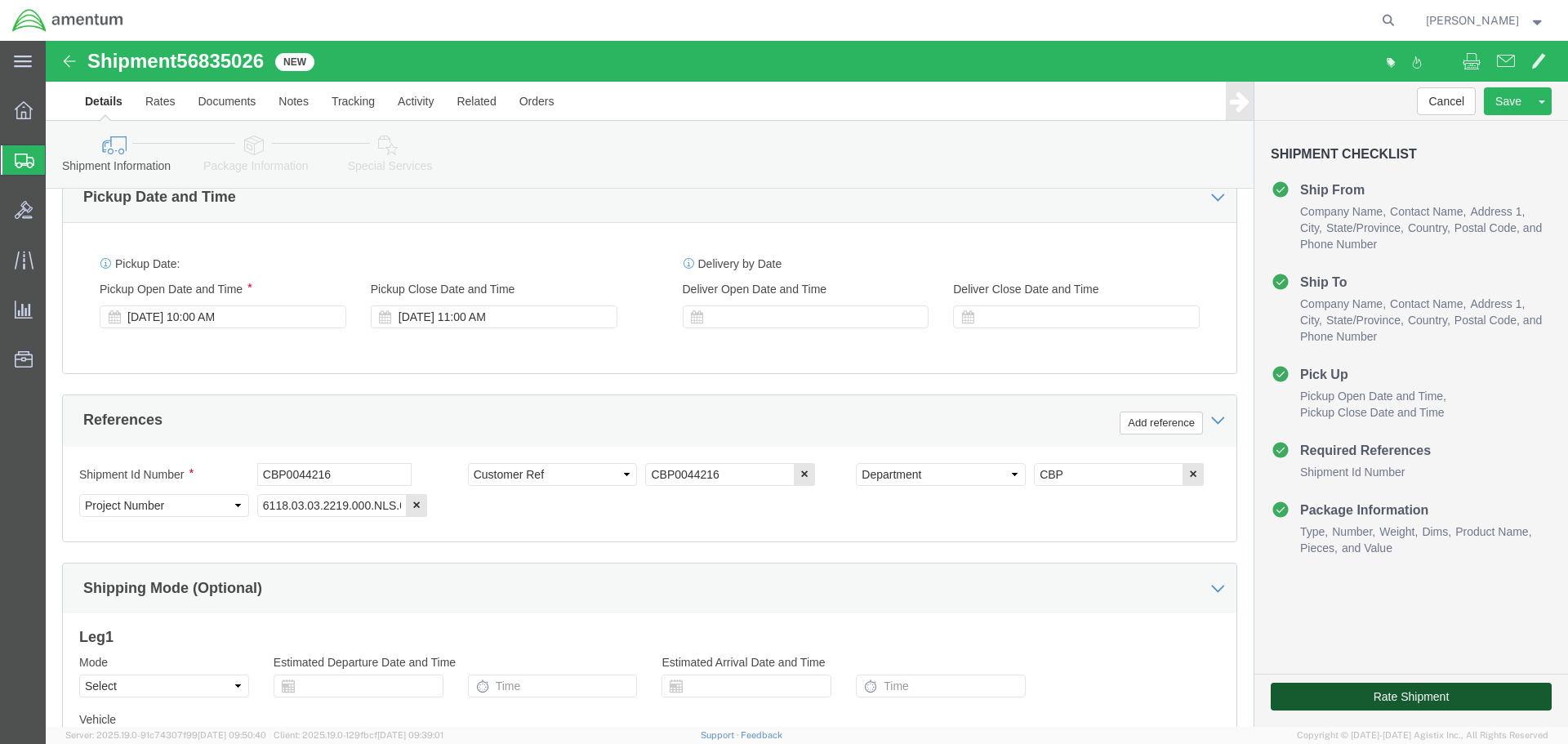
click button "Rate Shipment"
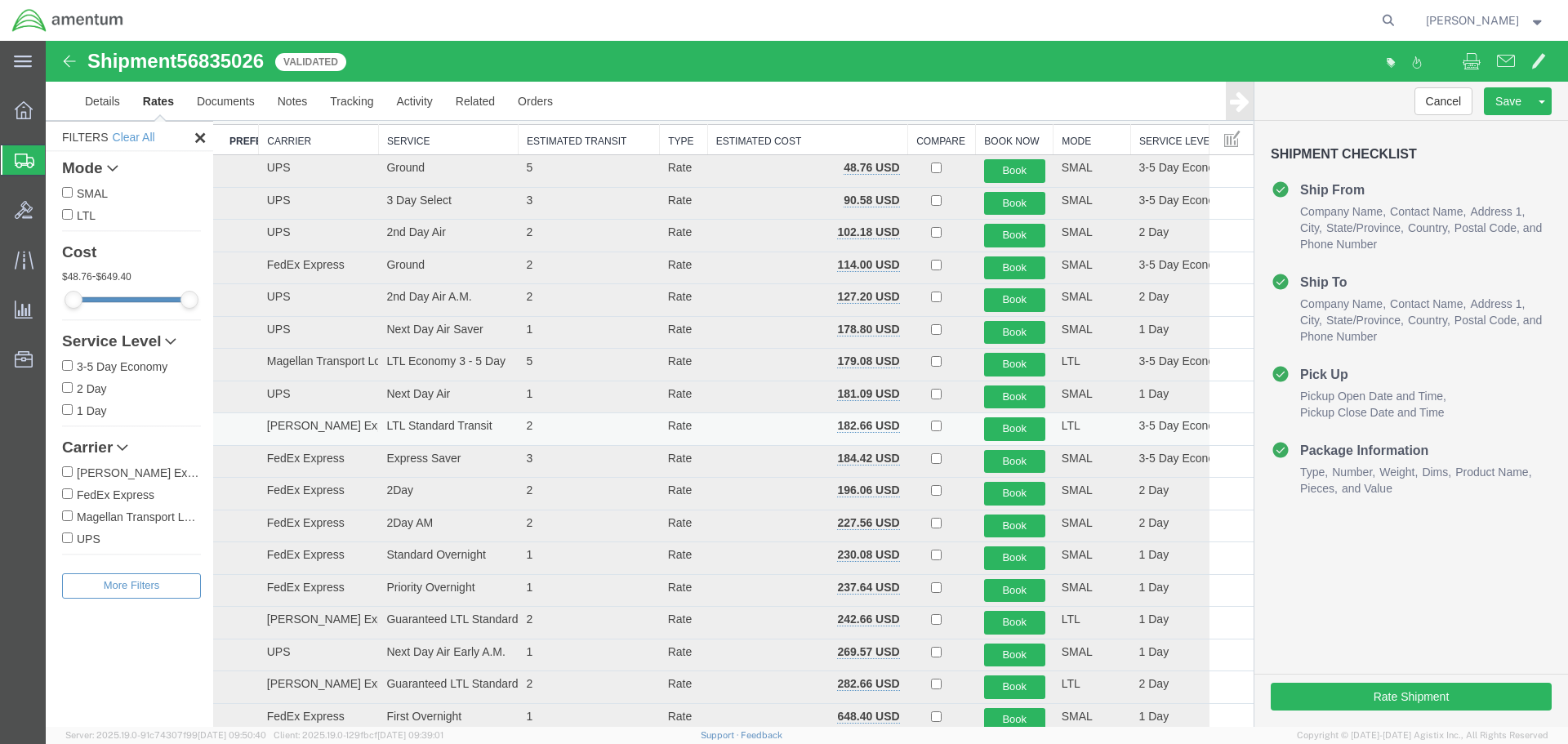
scroll to position [61, 0]
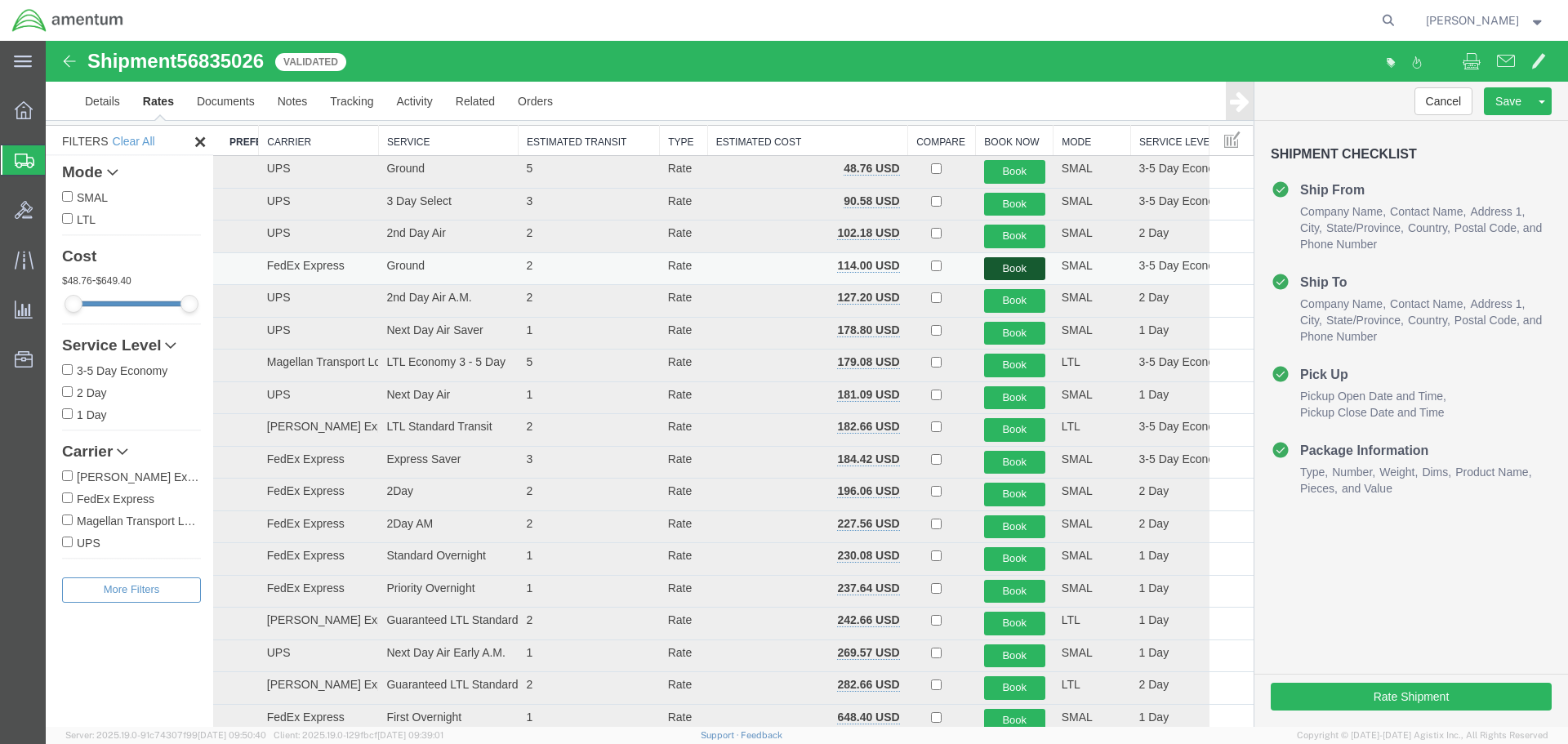
click at [1000, 267] on button "Book" at bounding box center [1015, 269] width 61 height 24
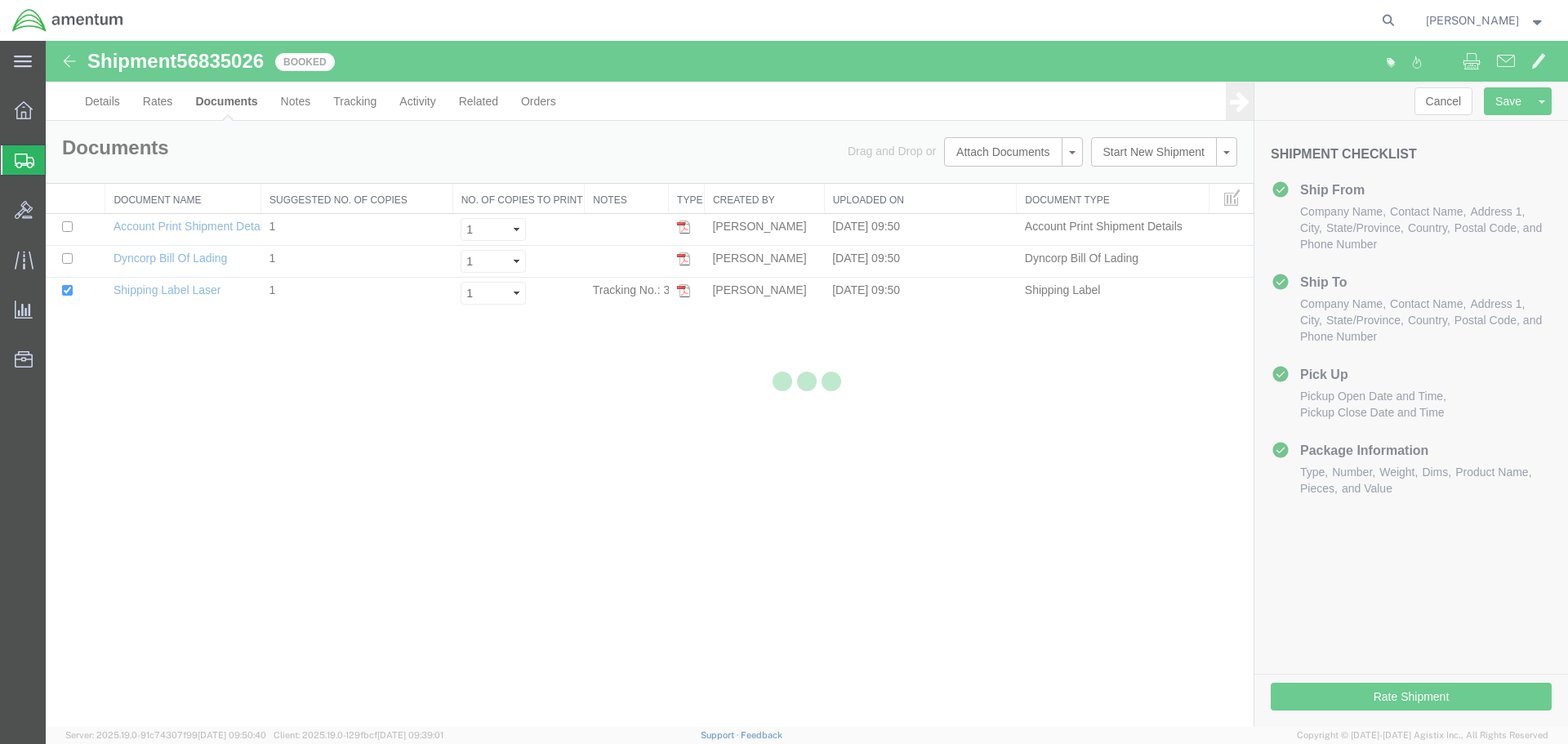
scroll to position [0, 0]
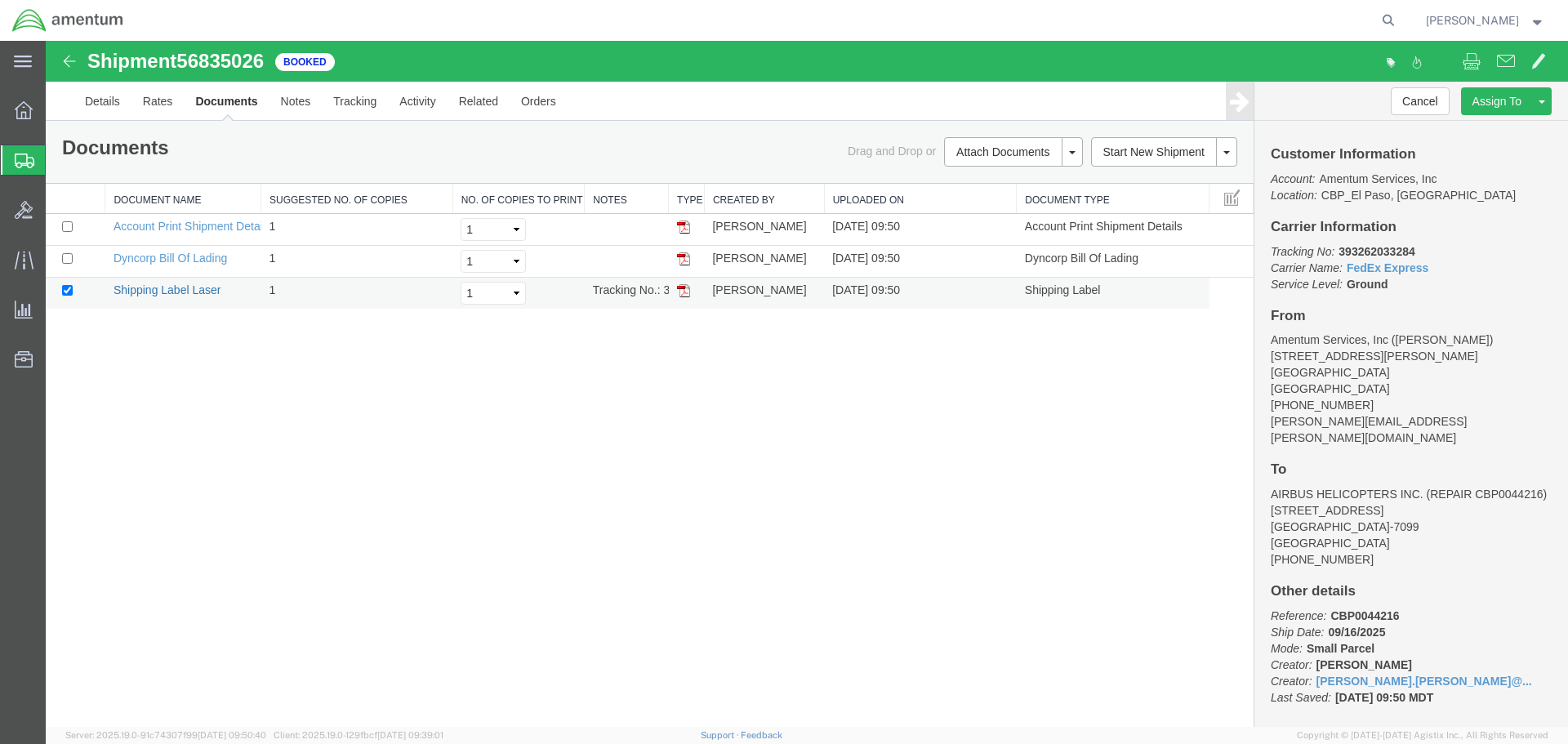
click at [191, 291] on link "Shipping Label Laser" at bounding box center [167, 289] width 108 height 13
click at [1500, 127] on link "Clone Shipment" at bounding box center [1479, 128] width 141 height 25
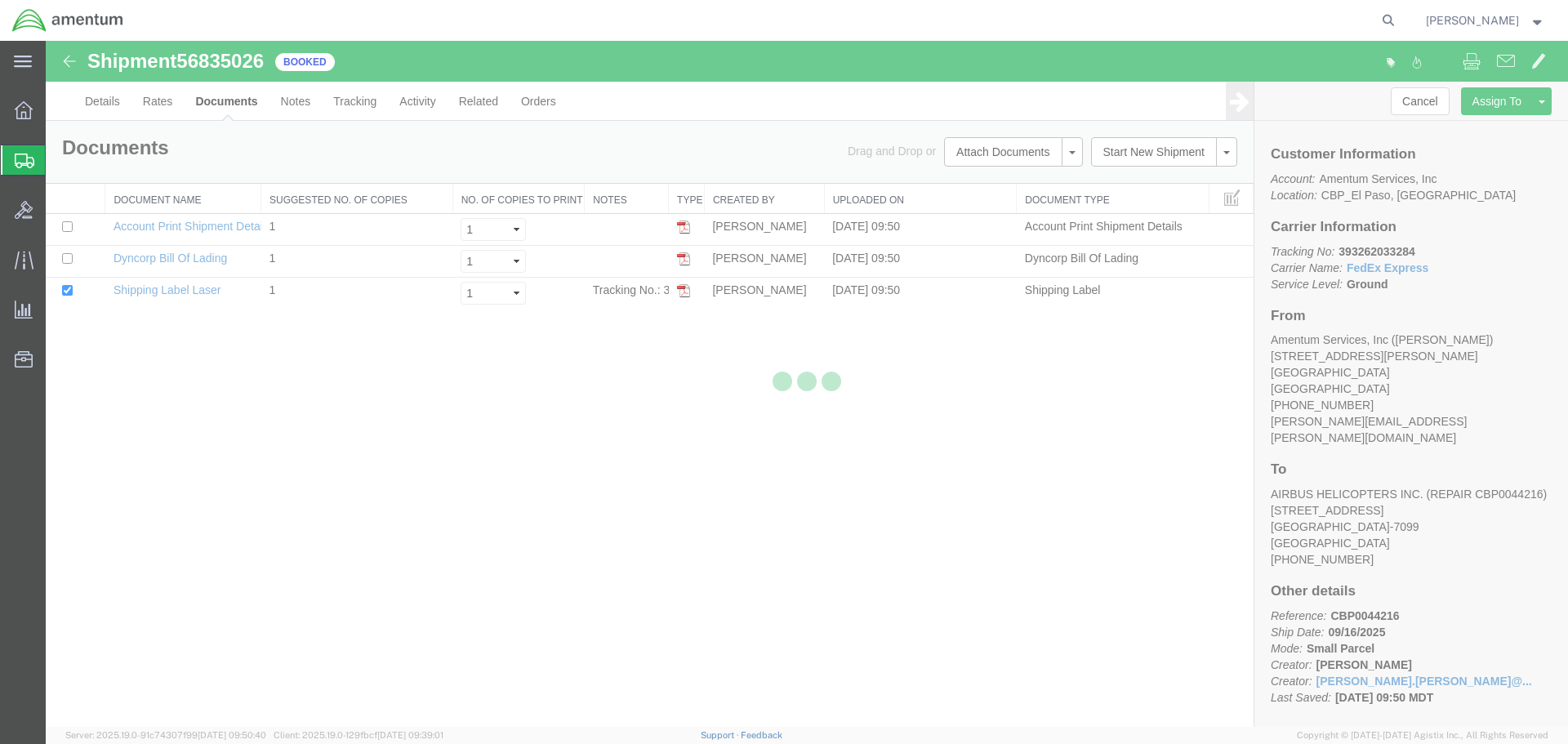
select select "49831"
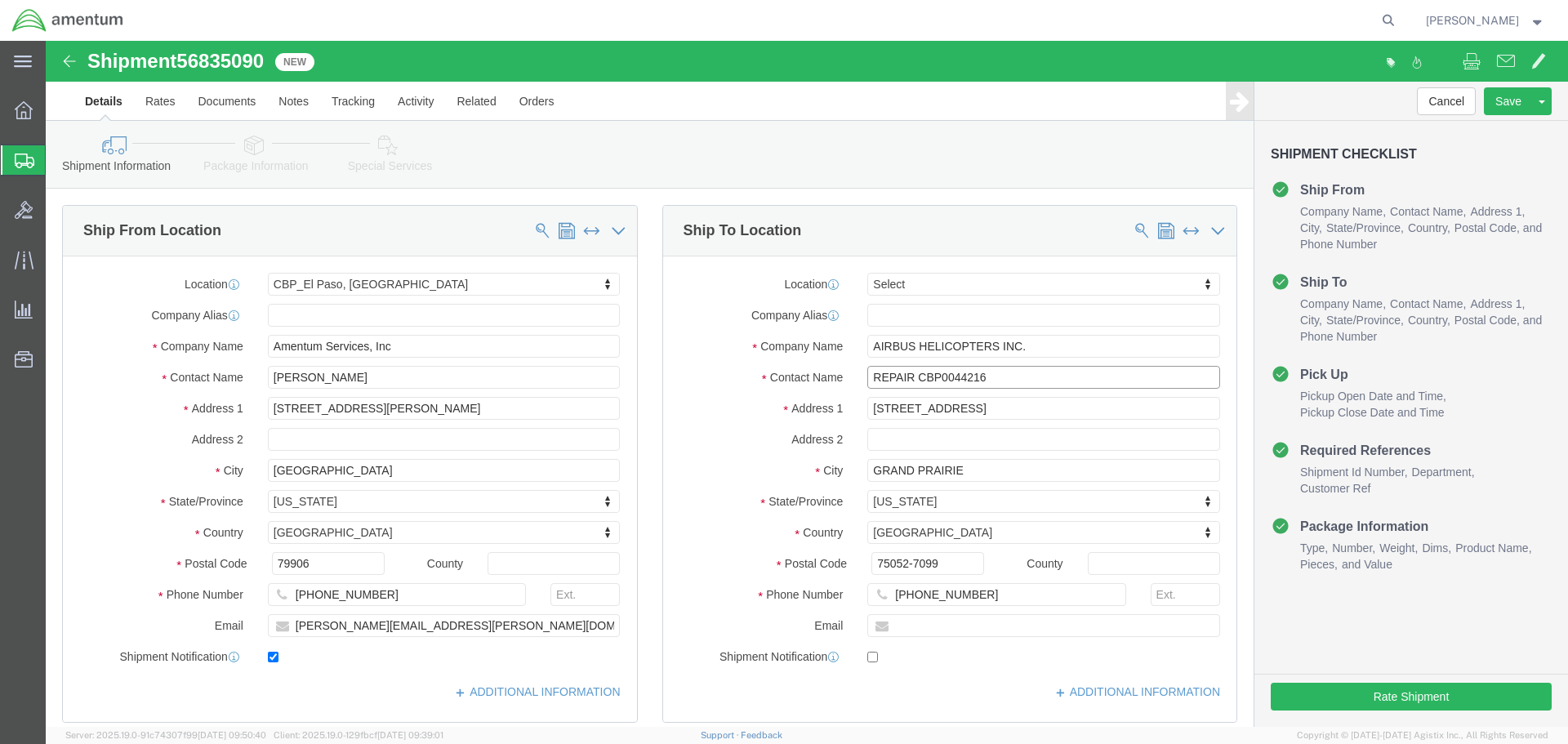
click input "REPAIR CBP0044216"
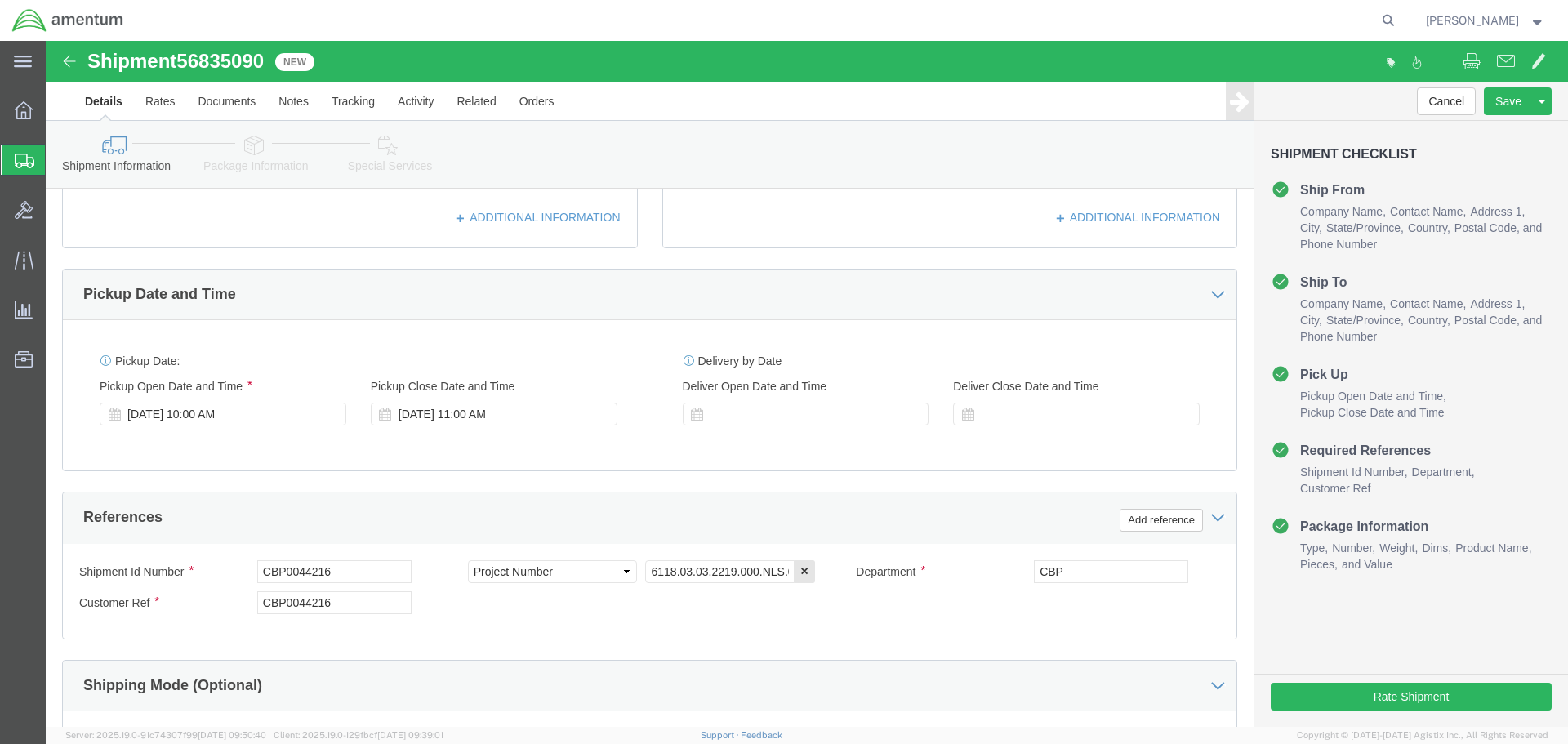
scroll to position [653, 0]
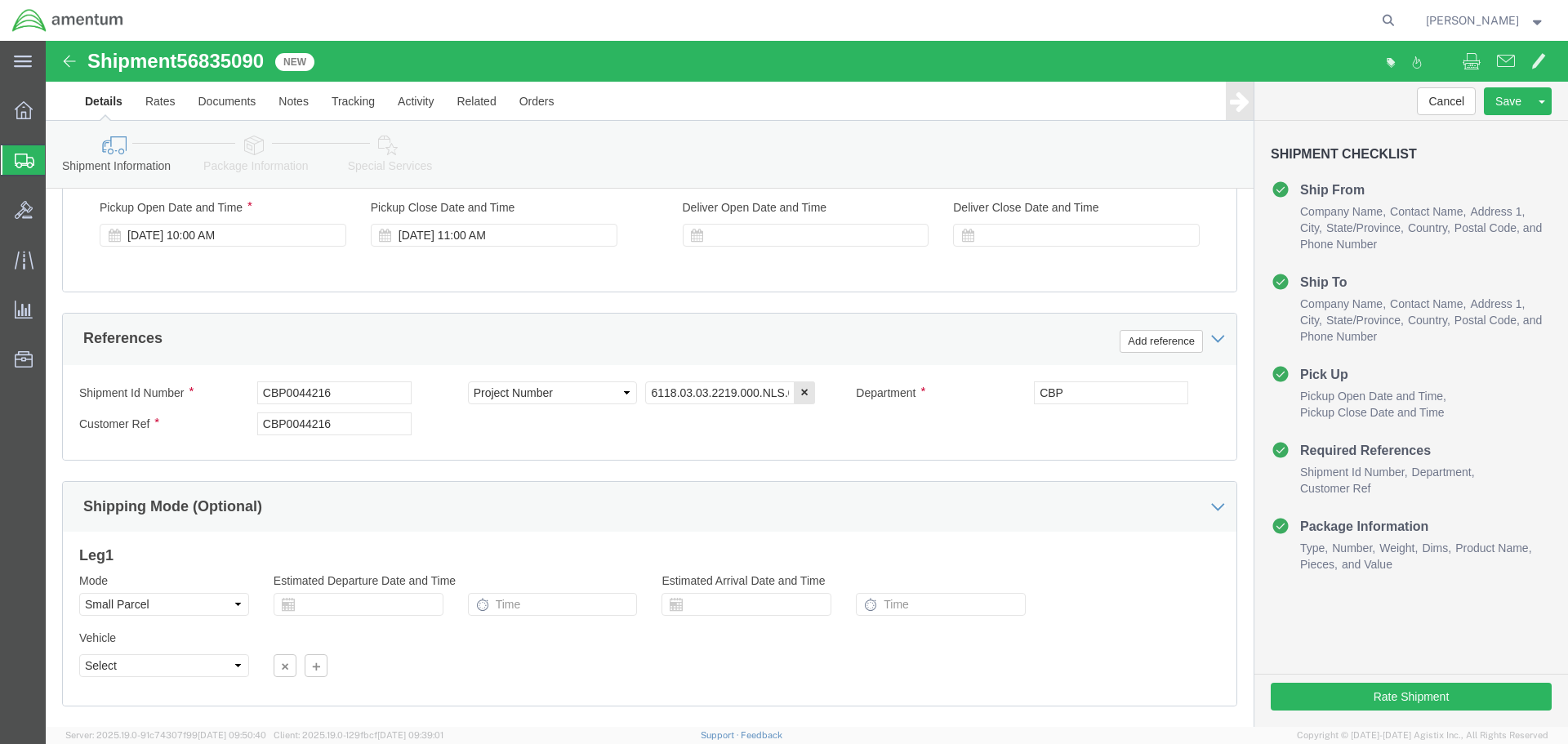
type input "REPAIR CBP0044217"
click input "CBP0044216"
type input "CBP0044217"
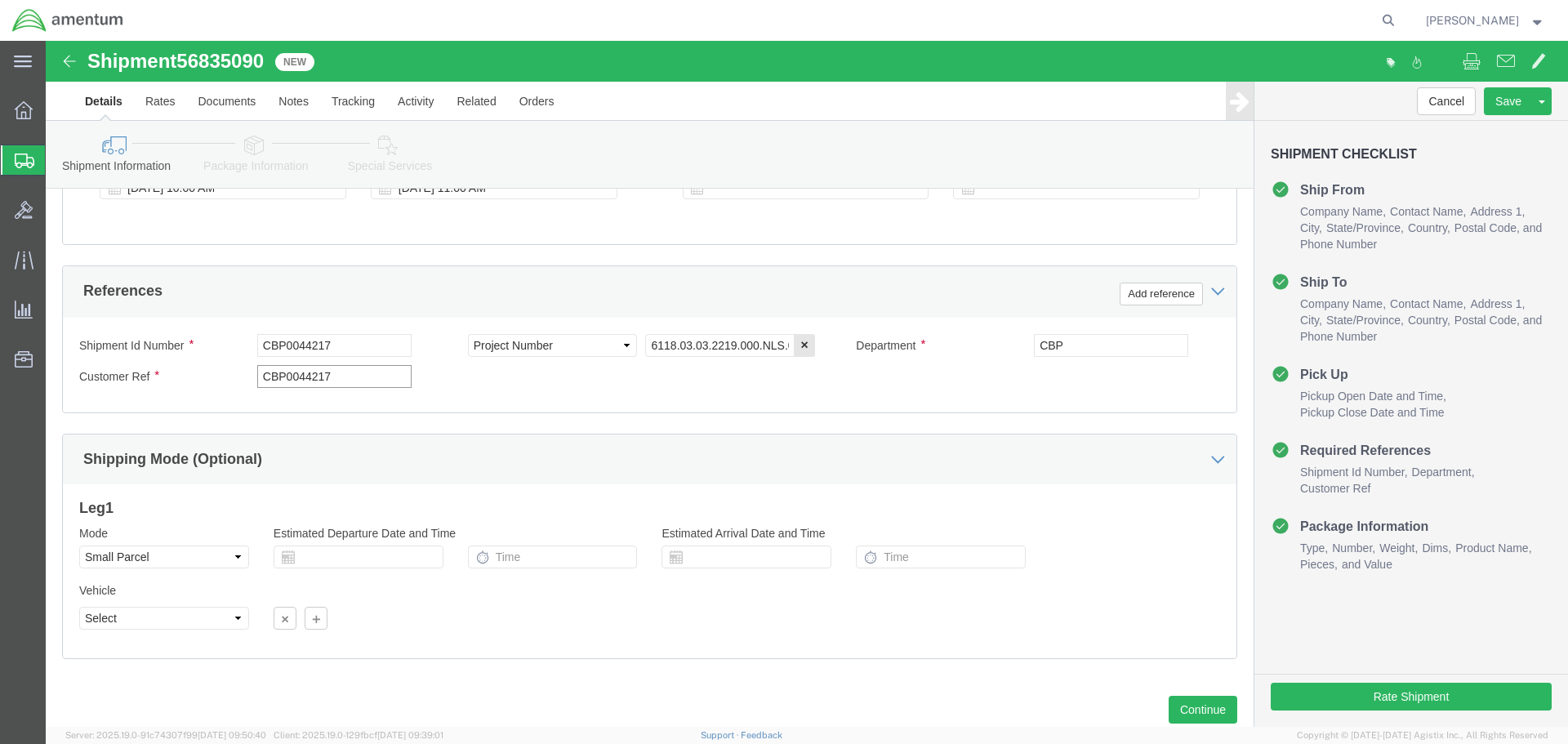
scroll to position [747, 0]
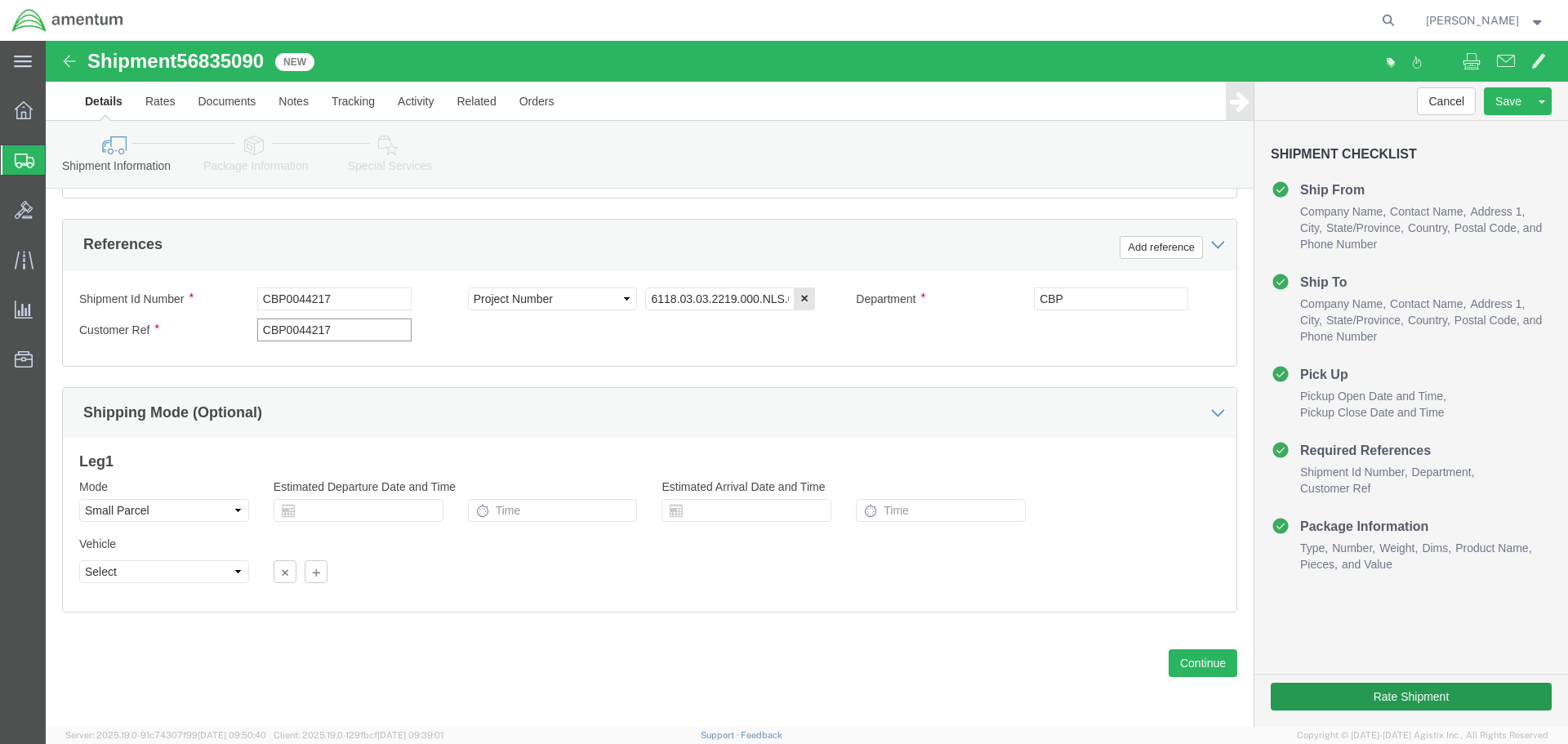
type input "CBP0044217"
click button "Rate Shipment"
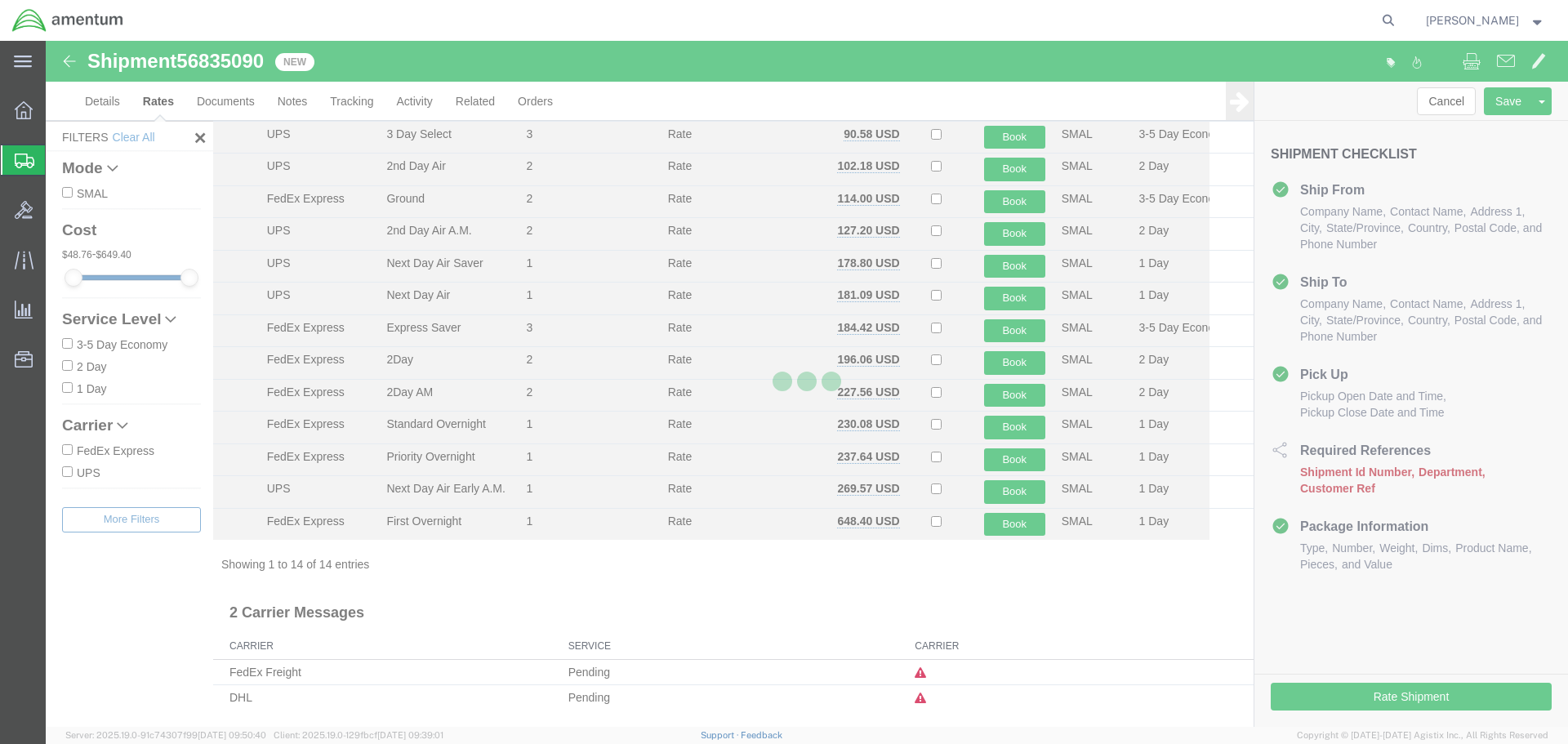
scroll to position [96, 0]
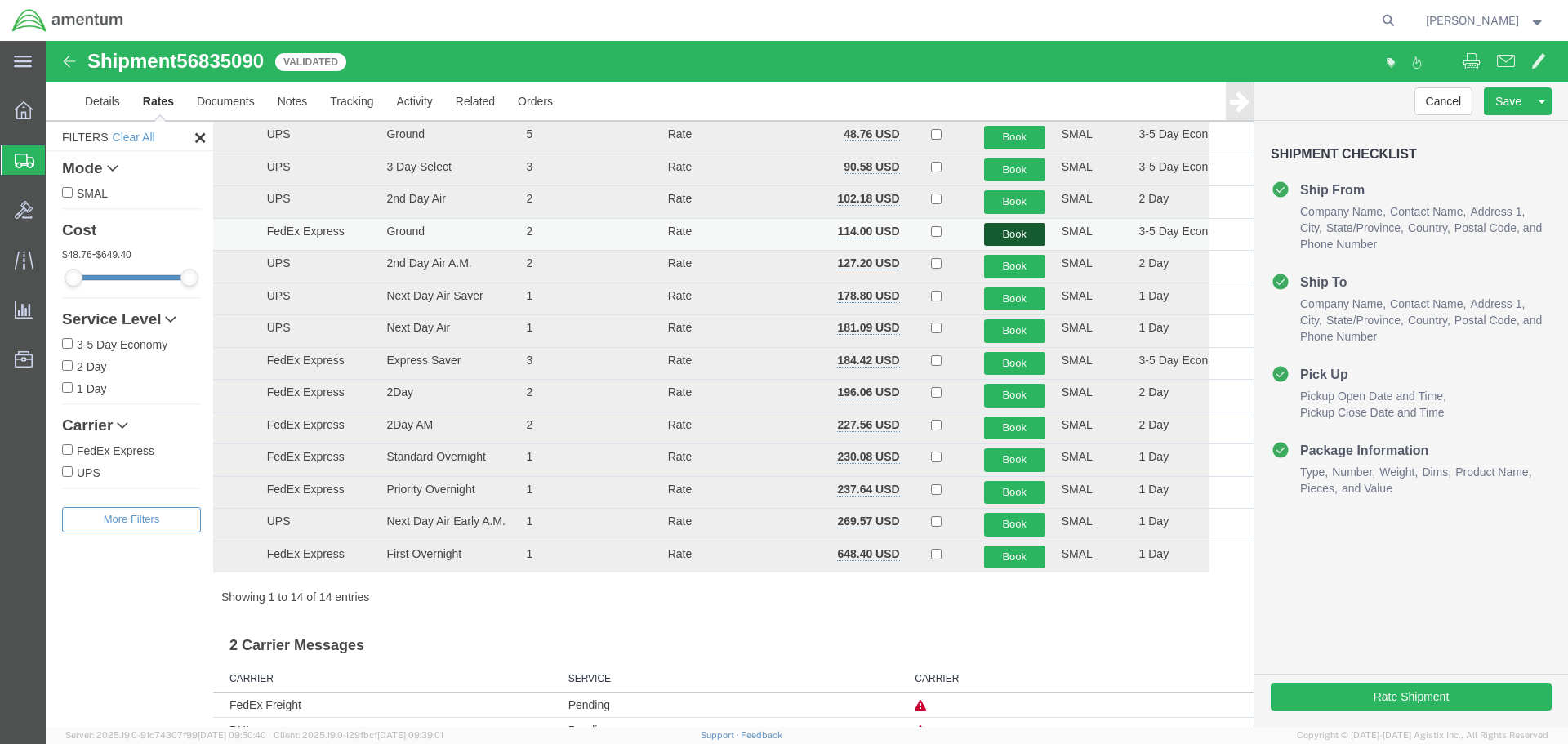
click at [985, 230] on button "Book" at bounding box center [1015, 235] width 61 height 24
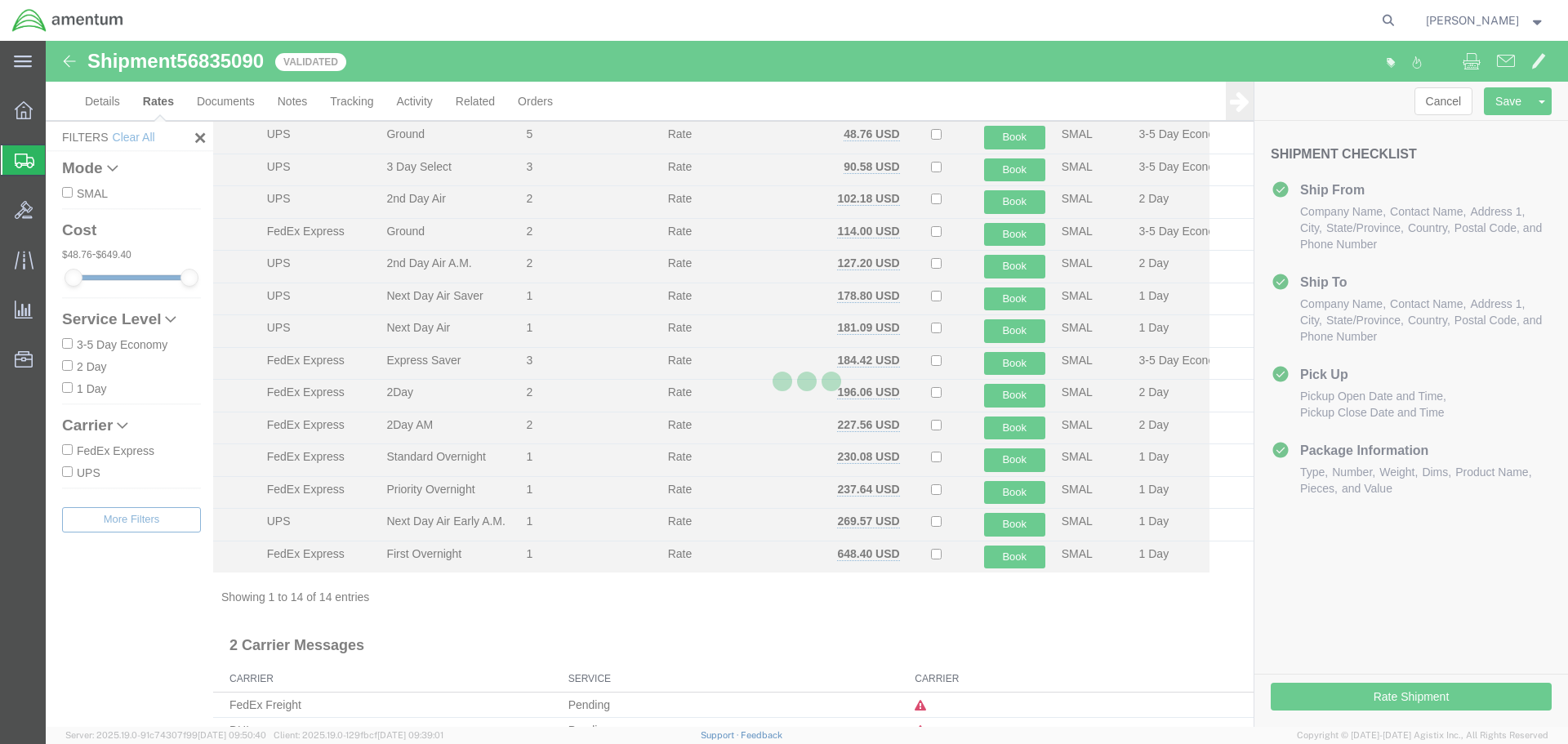
scroll to position [0, 0]
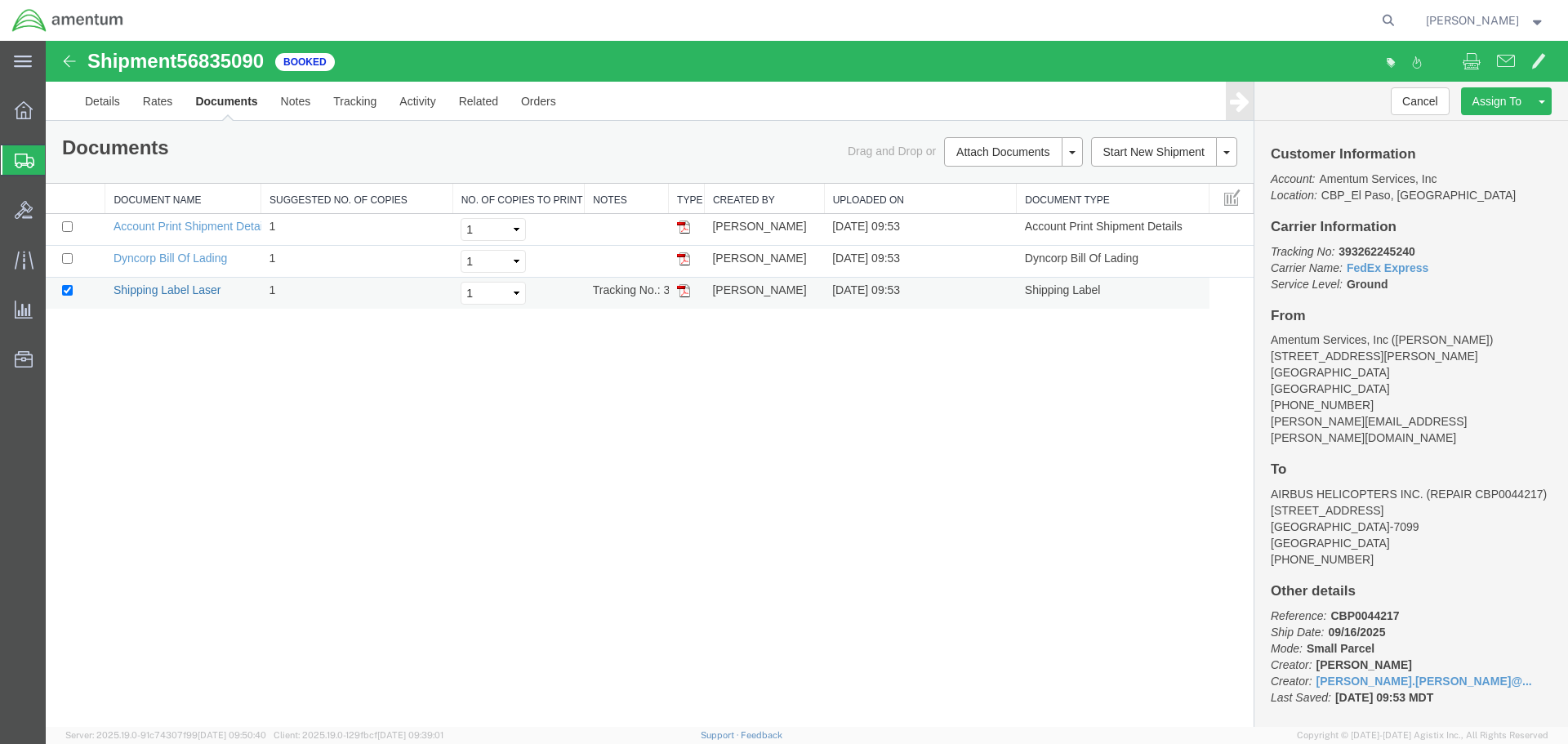
click at [188, 286] on link "Shipping Label Laser" at bounding box center [167, 289] width 108 height 13
click at [935, 364] on div "Shipment 56835090 3 of 3 Booked Details Rates Documents Notes Tracking Activity…" at bounding box center [807, 384] width 1523 height 686
click at [1488, 127] on link "Clone Shipment" at bounding box center [1479, 128] width 141 height 25
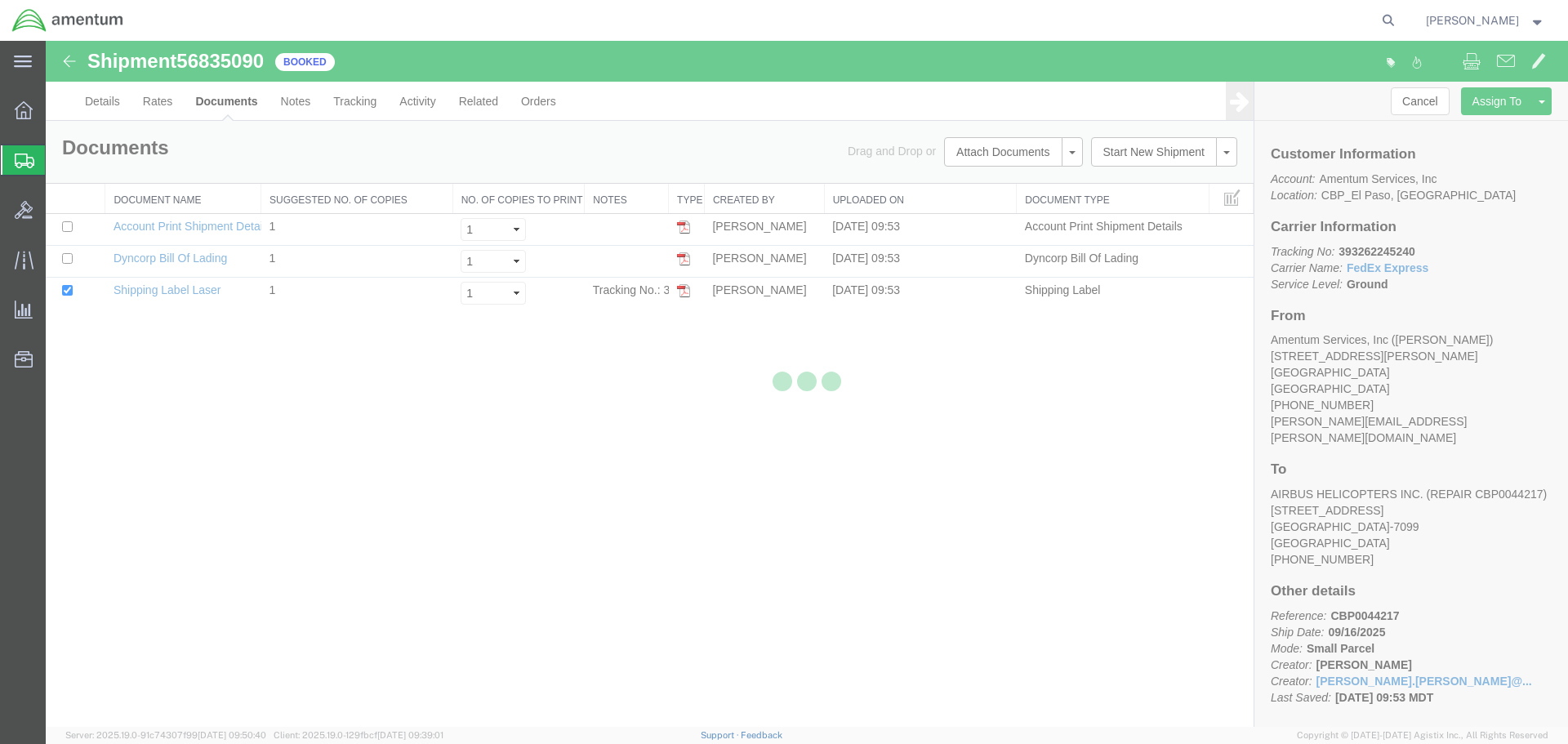
select select "49831"
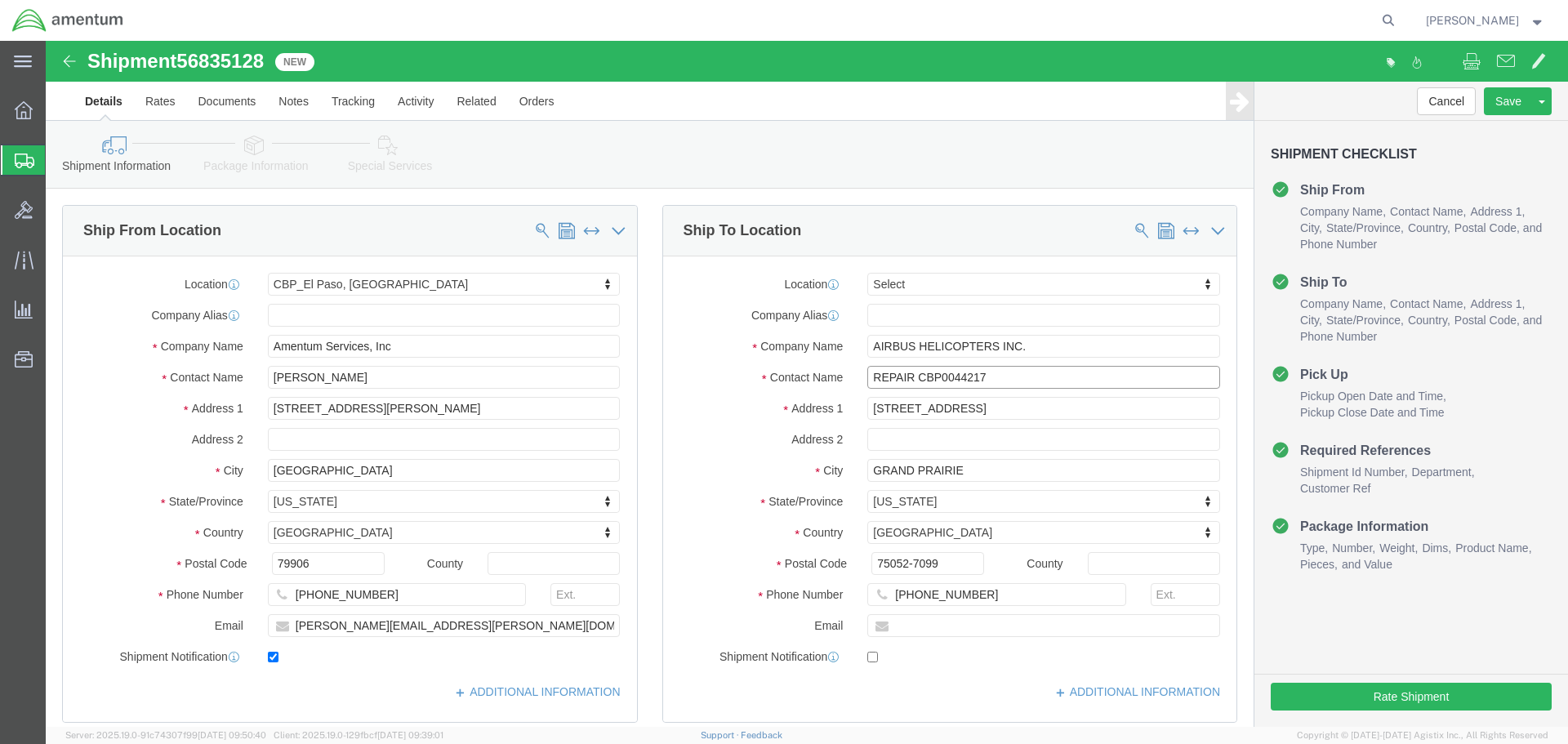
click input "REPAIR CBP0044217"
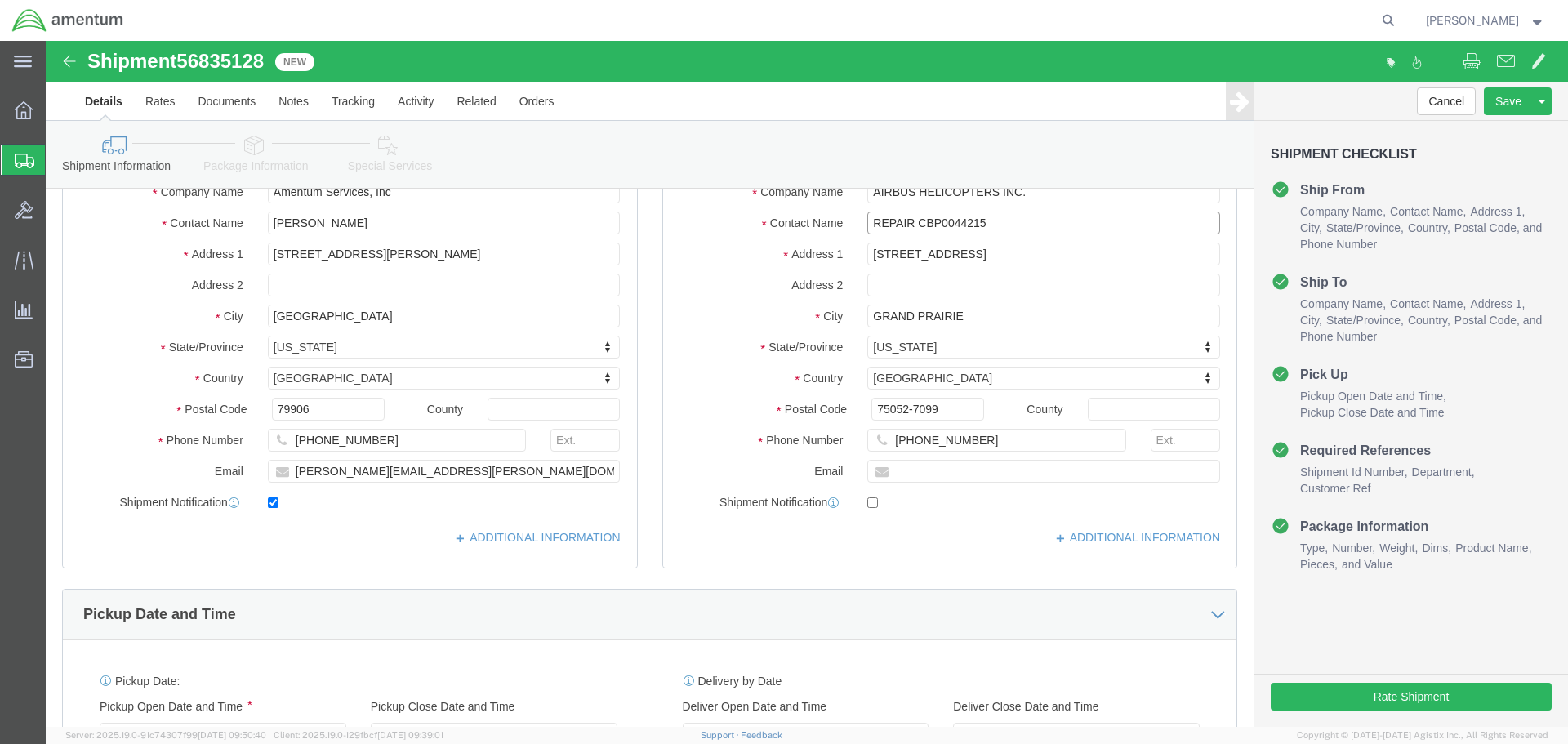
scroll to position [653, 0]
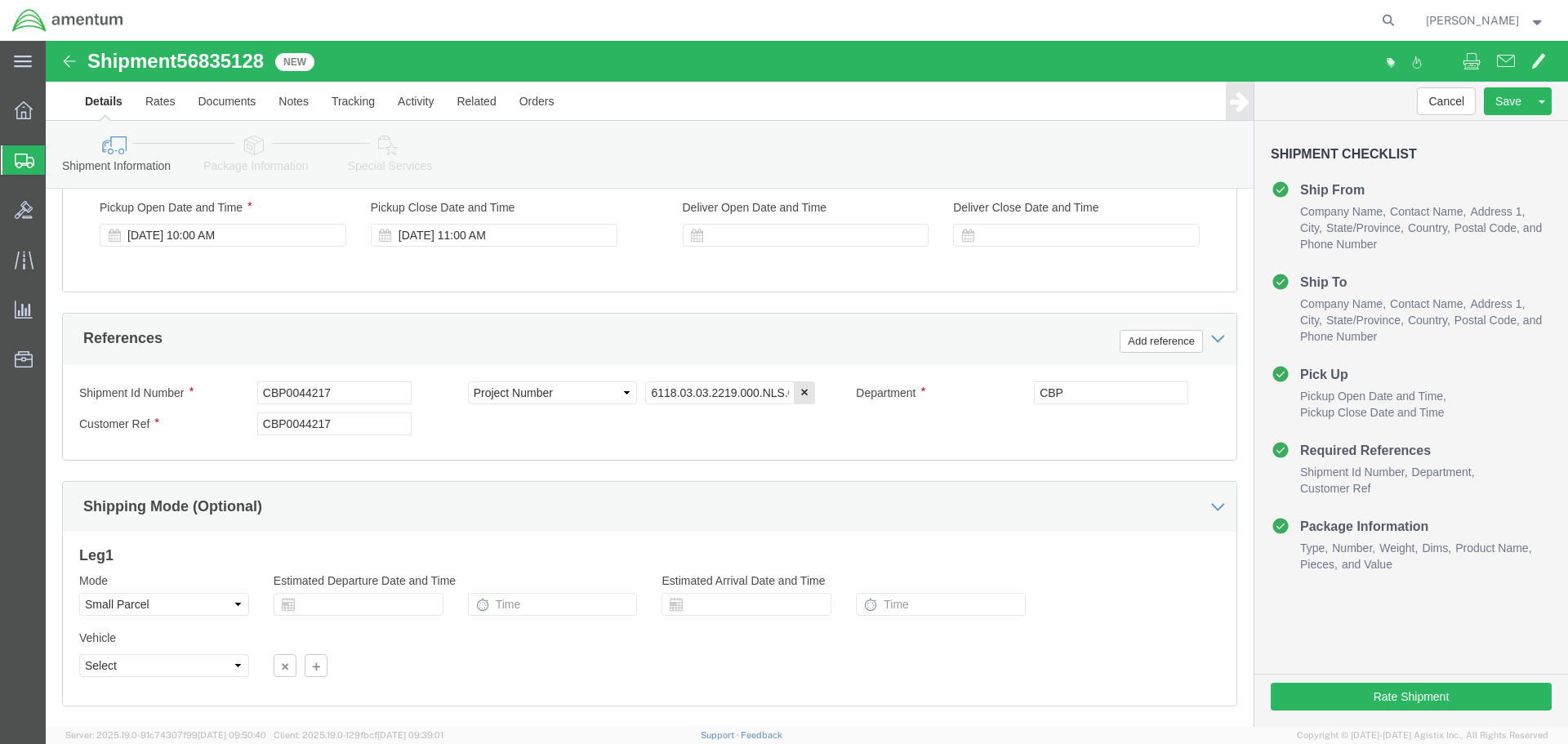
type input "REPAIR CBP0044215"
click input "CBP0044217"
type input "CBP0044215"
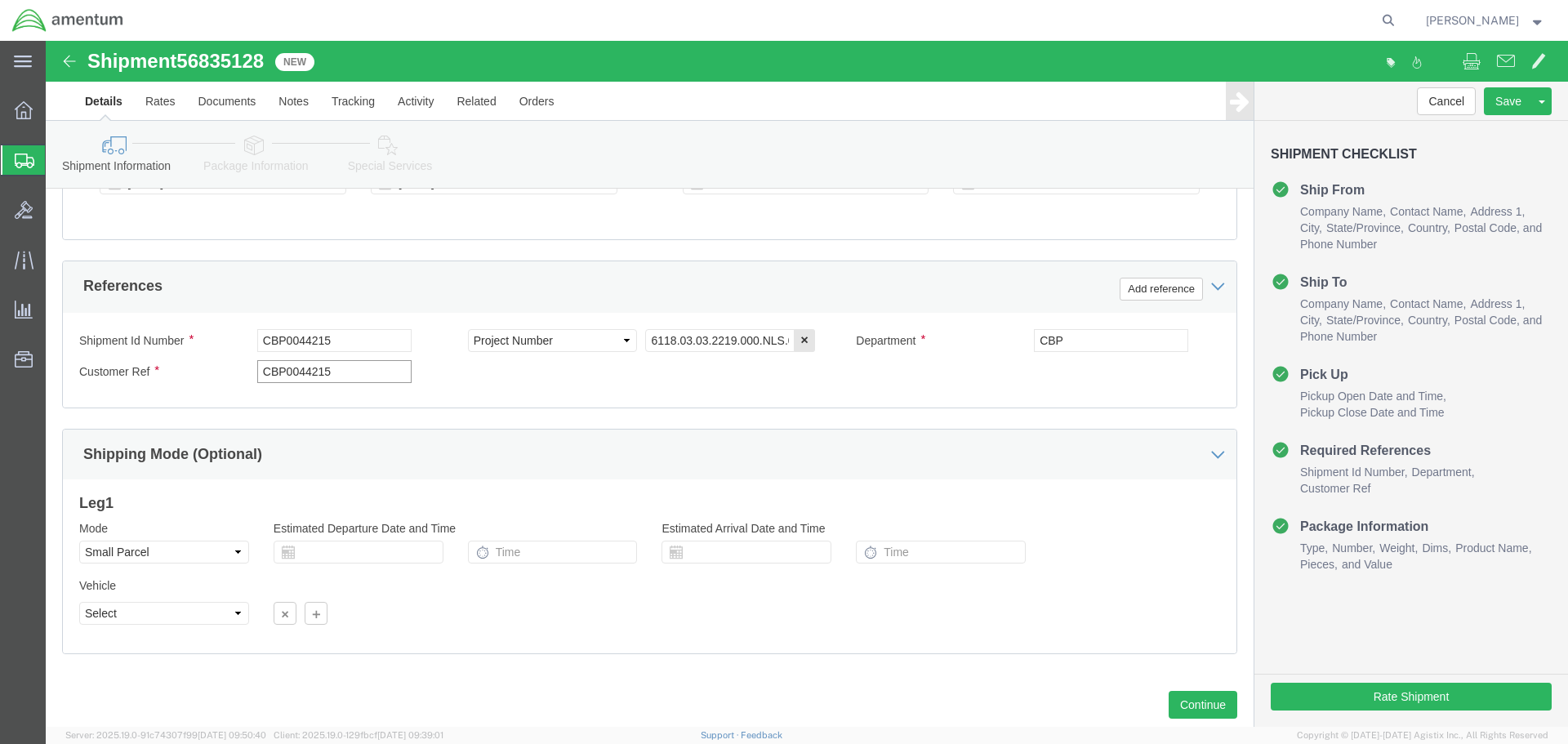
scroll to position [747, 0]
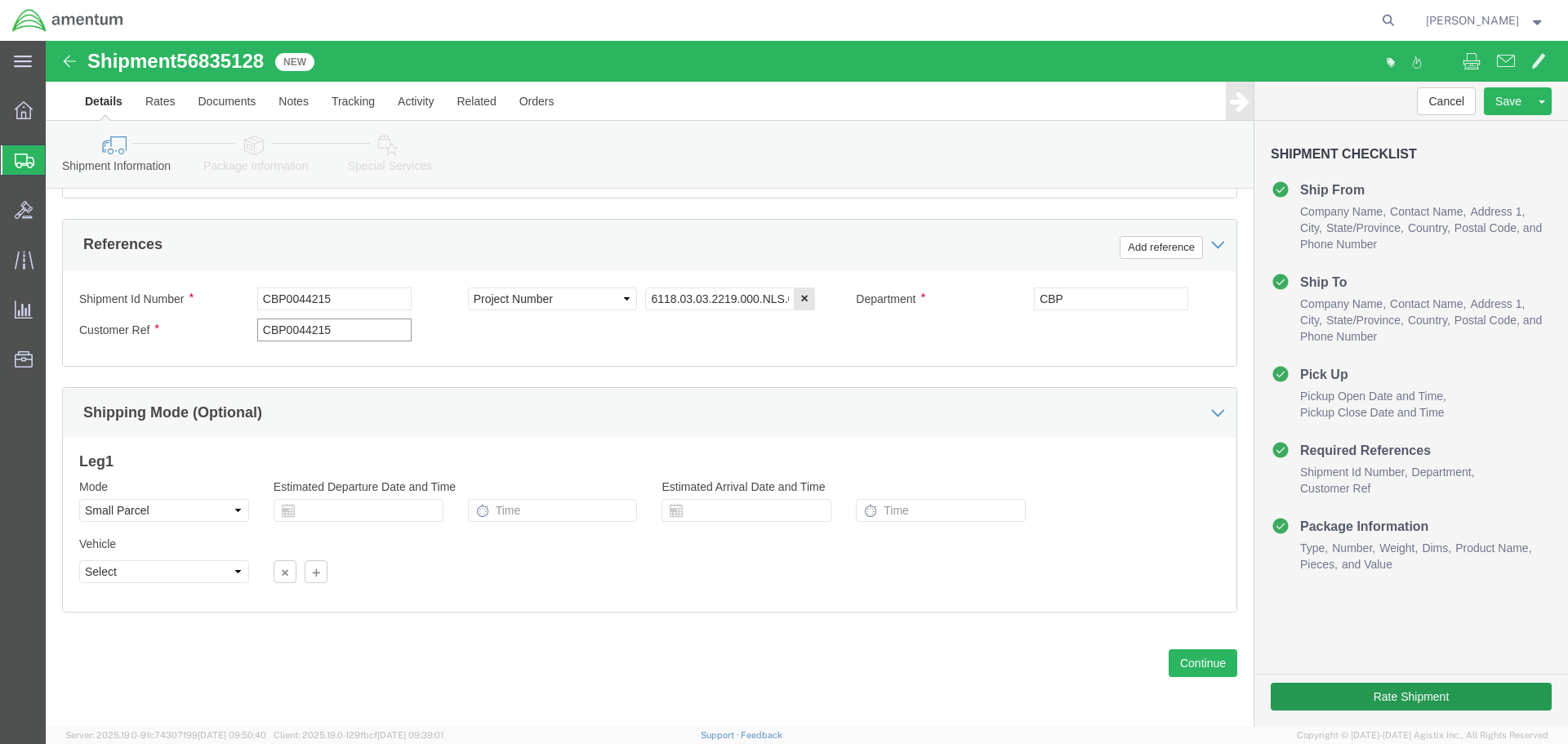
type input "CBP0044215"
click button "Rate Shipment"
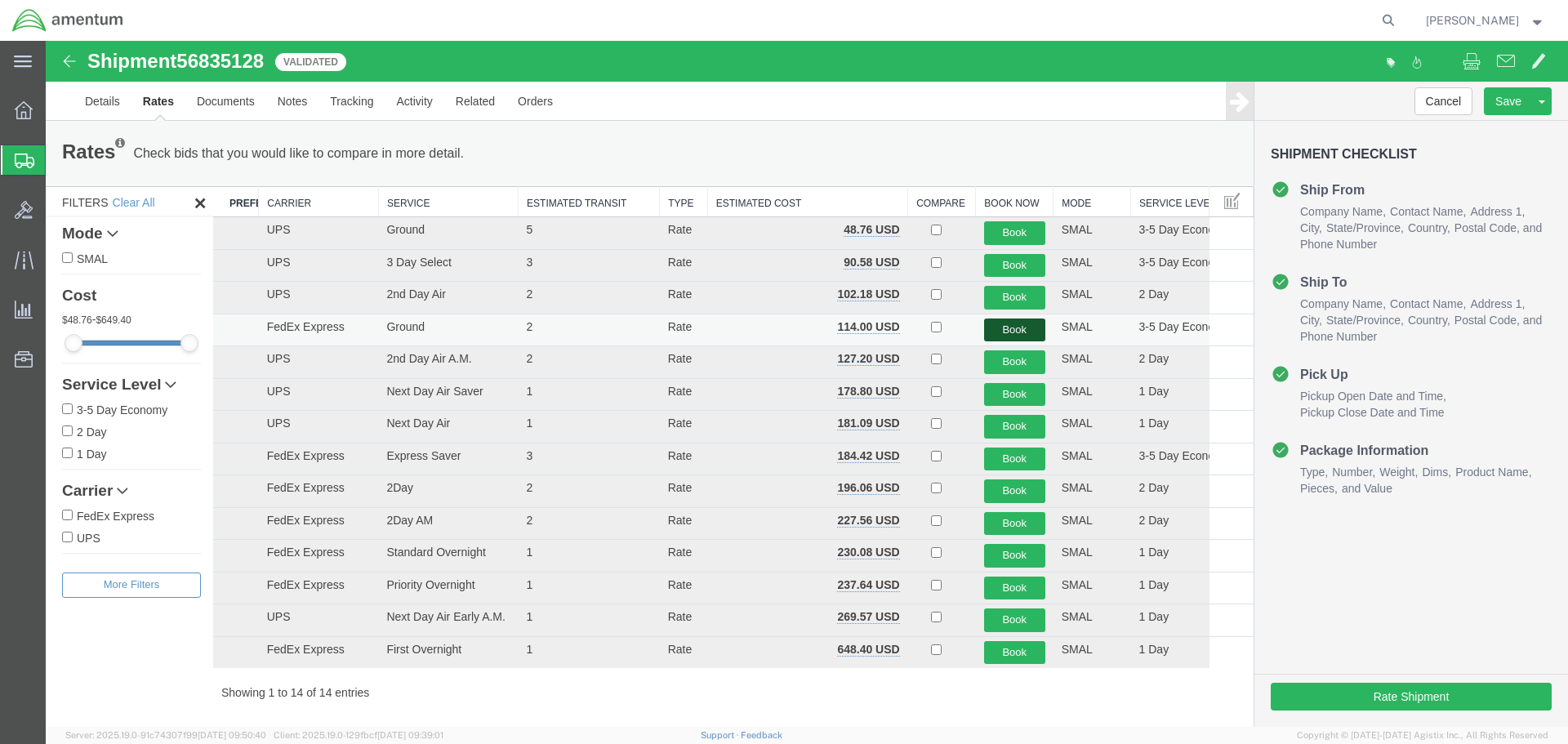
click at [997, 325] on button "Book" at bounding box center [1015, 330] width 61 height 24
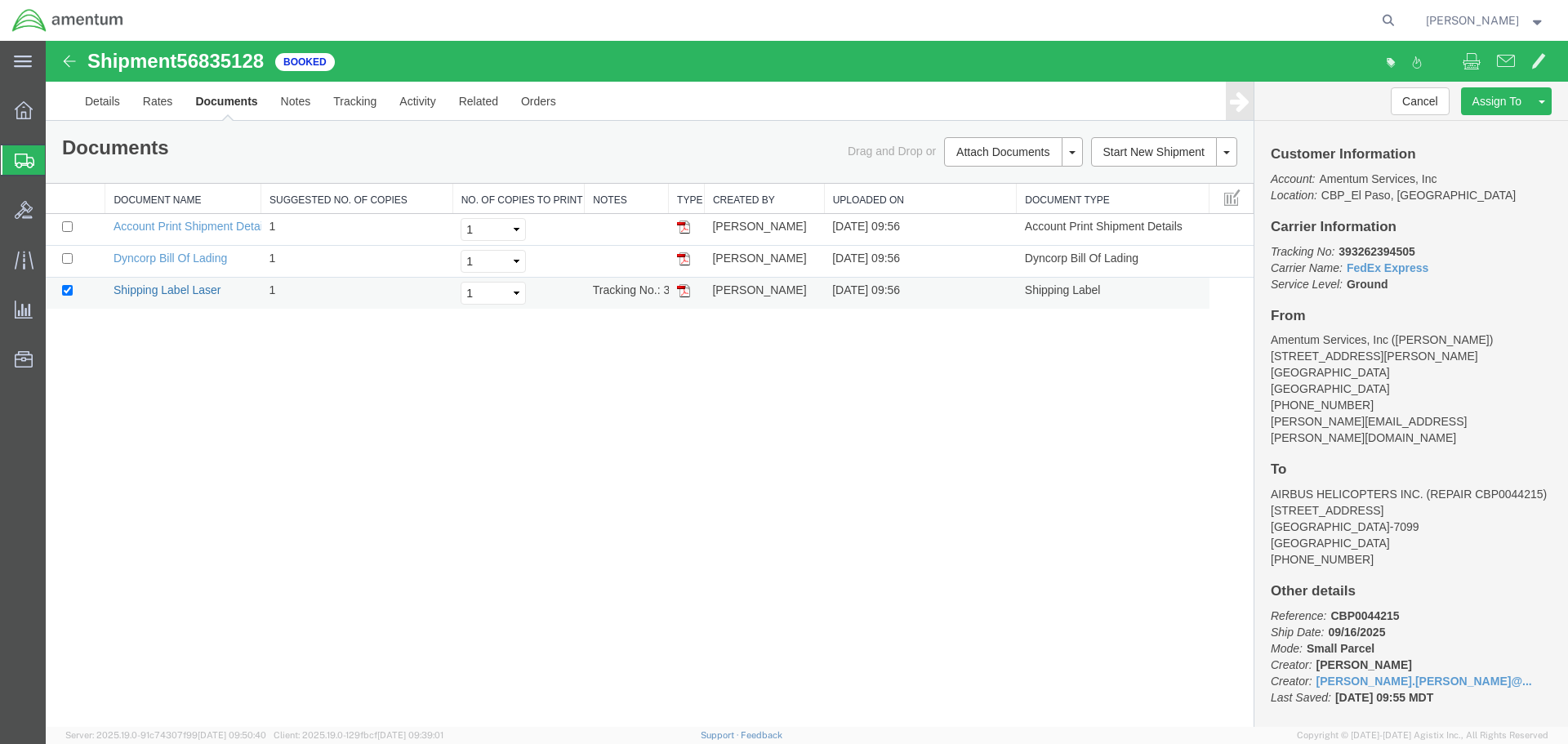
click at [169, 293] on link "Shipping Label Laser" at bounding box center [167, 289] width 108 height 13
click at [1052, 411] on div "Shipment 56835128 3 of 3 Booked Details Rates Documents Notes Tracking Activity…" at bounding box center [807, 384] width 1523 height 686
click at [1377, 13] on icon at bounding box center [1388, 20] width 23 height 23
click at [1272, 22] on input "search" at bounding box center [1129, 20] width 496 height 40
type input "56835026"
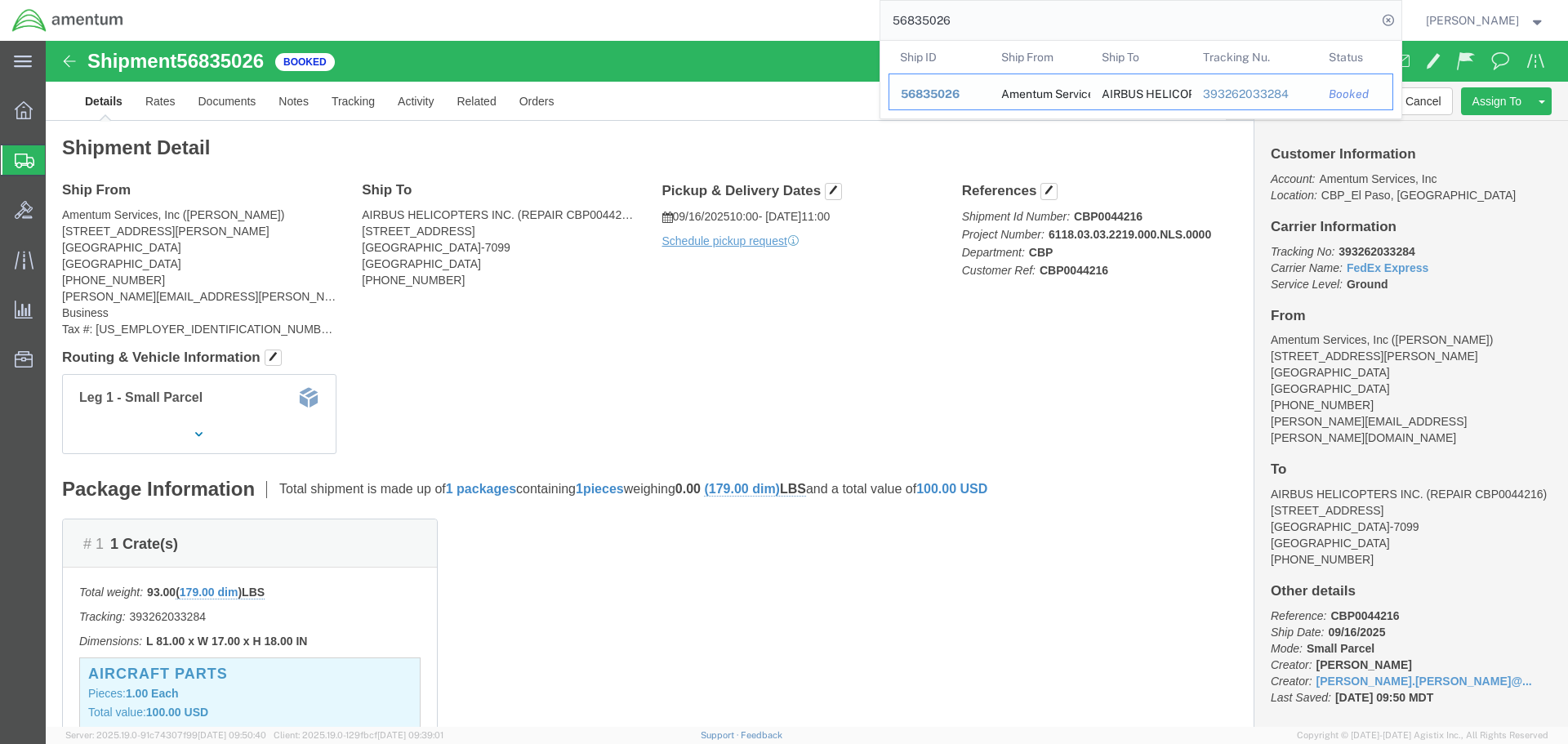
click at [944, 89] on span "56835026" at bounding box center [931, 94] width 59 height 13
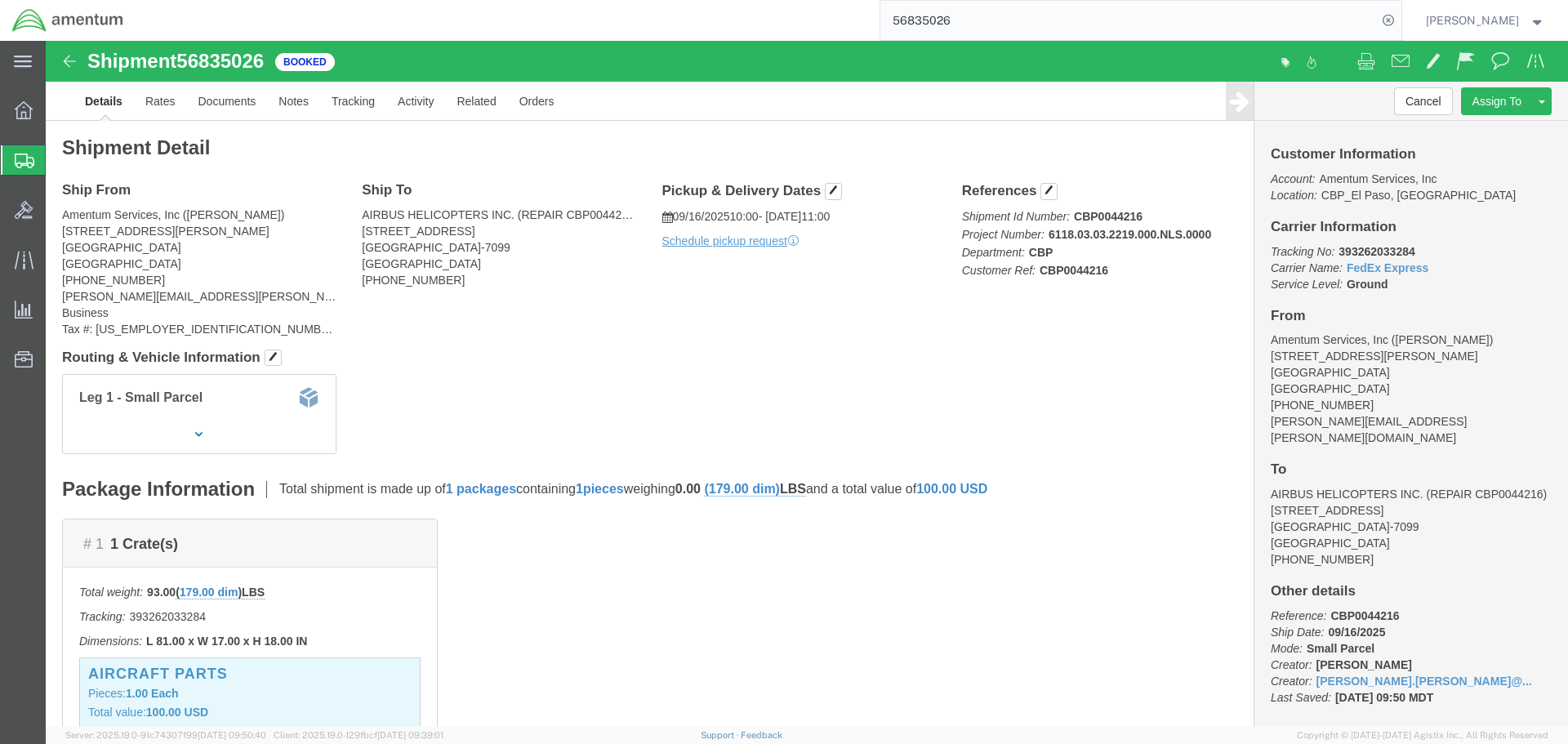
click div "Leg 1 - Small Parcel"
click link "Documents"
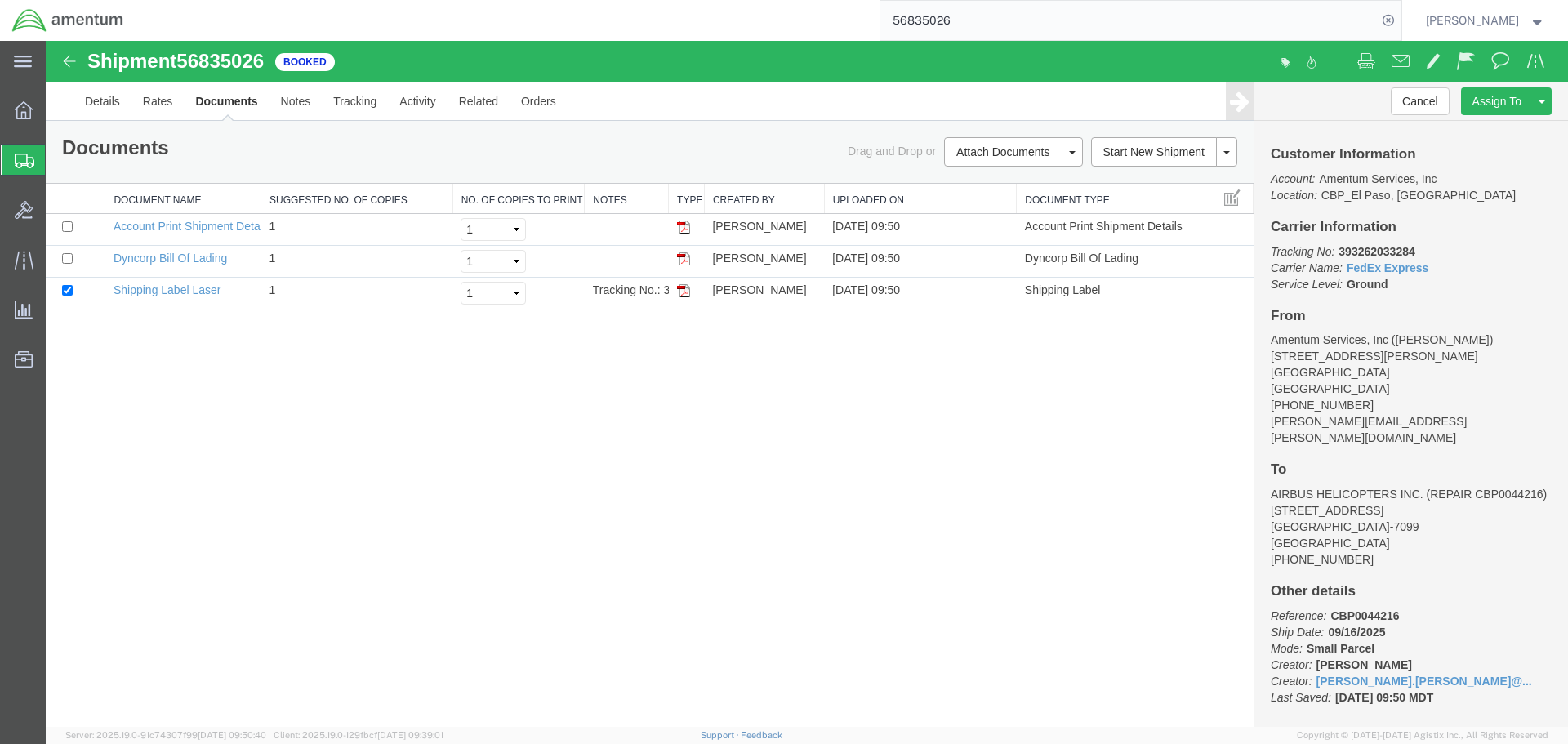
drag, startPoint x: 564, startPoint y: 346, endPoint x: 802, endPoint y: 427, distance: 251.4
click at [802, 427] on div "Shipment 56835026 3 of 3 Booked Details Rates Documents Notes Tracking Activity…" at bounding box center [807, 384] width 1523 height 686
click at [801, 428] on div "Shipment 56835026 3 of 3 Booked Details Rates Documents Notes Tracking Activity…" at bounding box center [807, 384] width 1523 height 686
